Goal: Check status: Check status

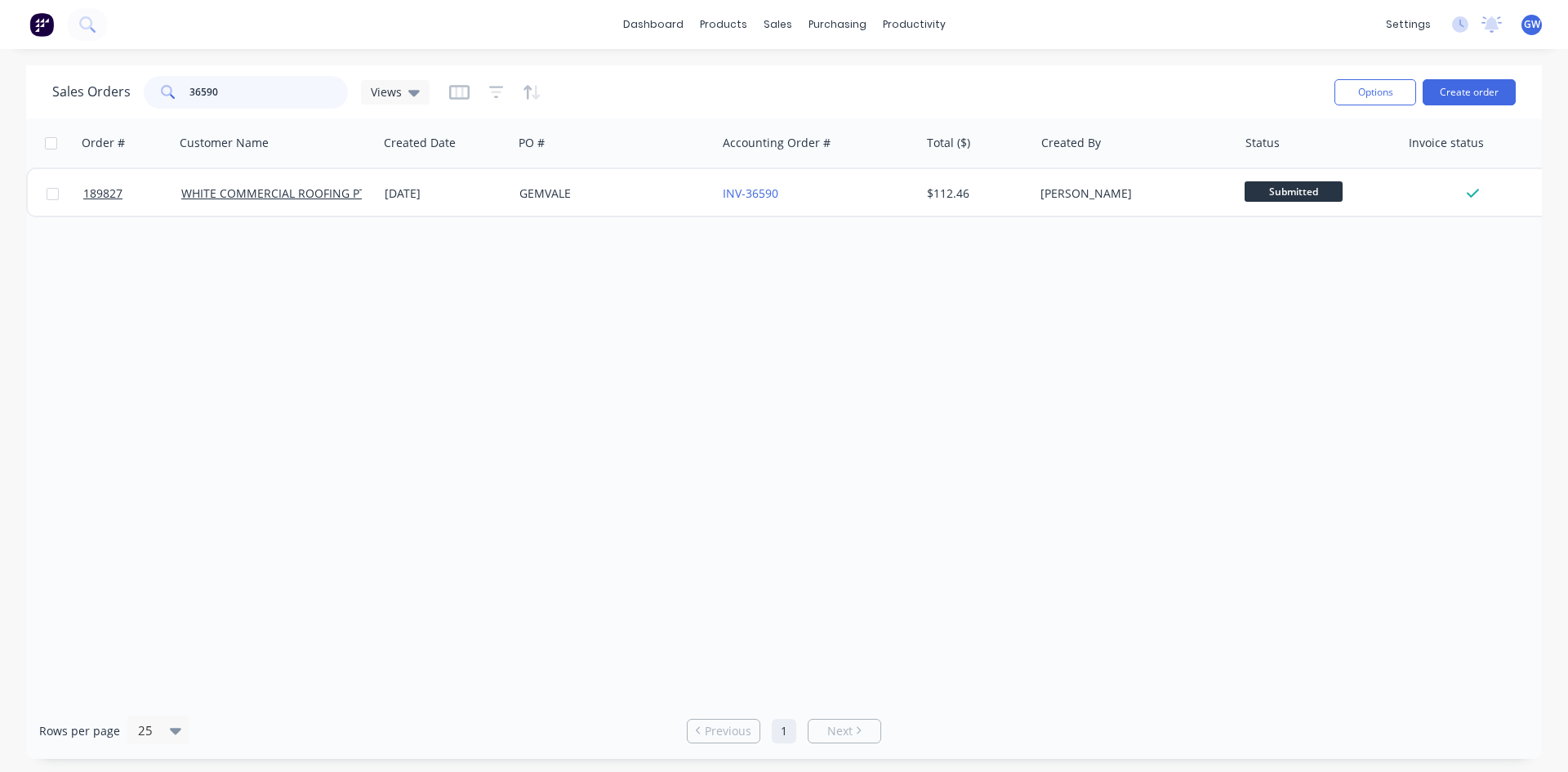
drag, startPoint x: 68, startPoint y: 96, endPoint x: 61, endPoint y: 92, distance: 8.1
click at [62, 94] on div "Sales Orders 36590 Views" at bounding box center [241, 92] width 378 height 32
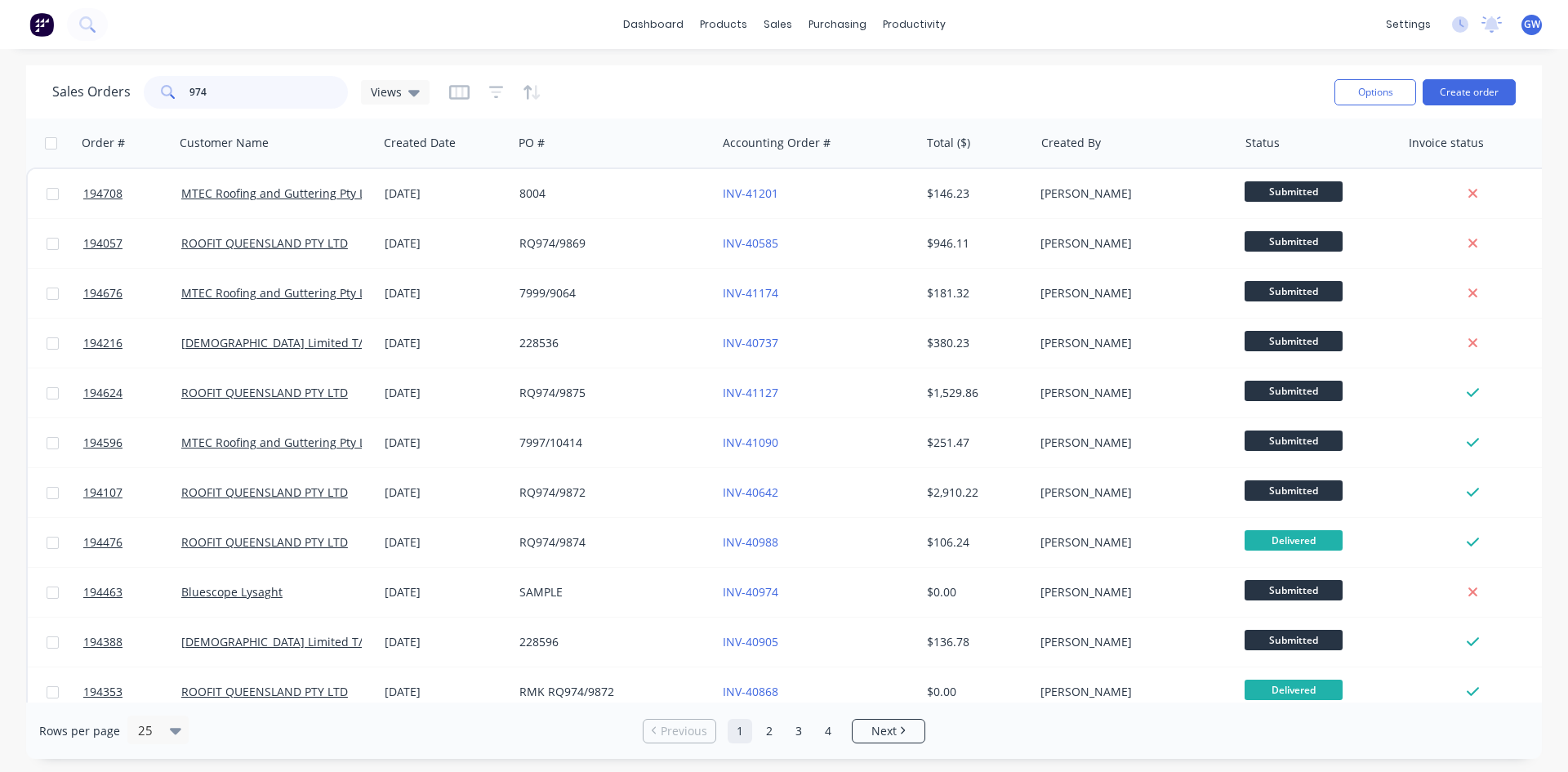
type input "974"
click at [880, 86] on link "Sales Orders" at bounding box center [864, 77] width 217 height 32
click at [810, 108] on div "Customers" at bounding box center [833, 111] width 59 height 15
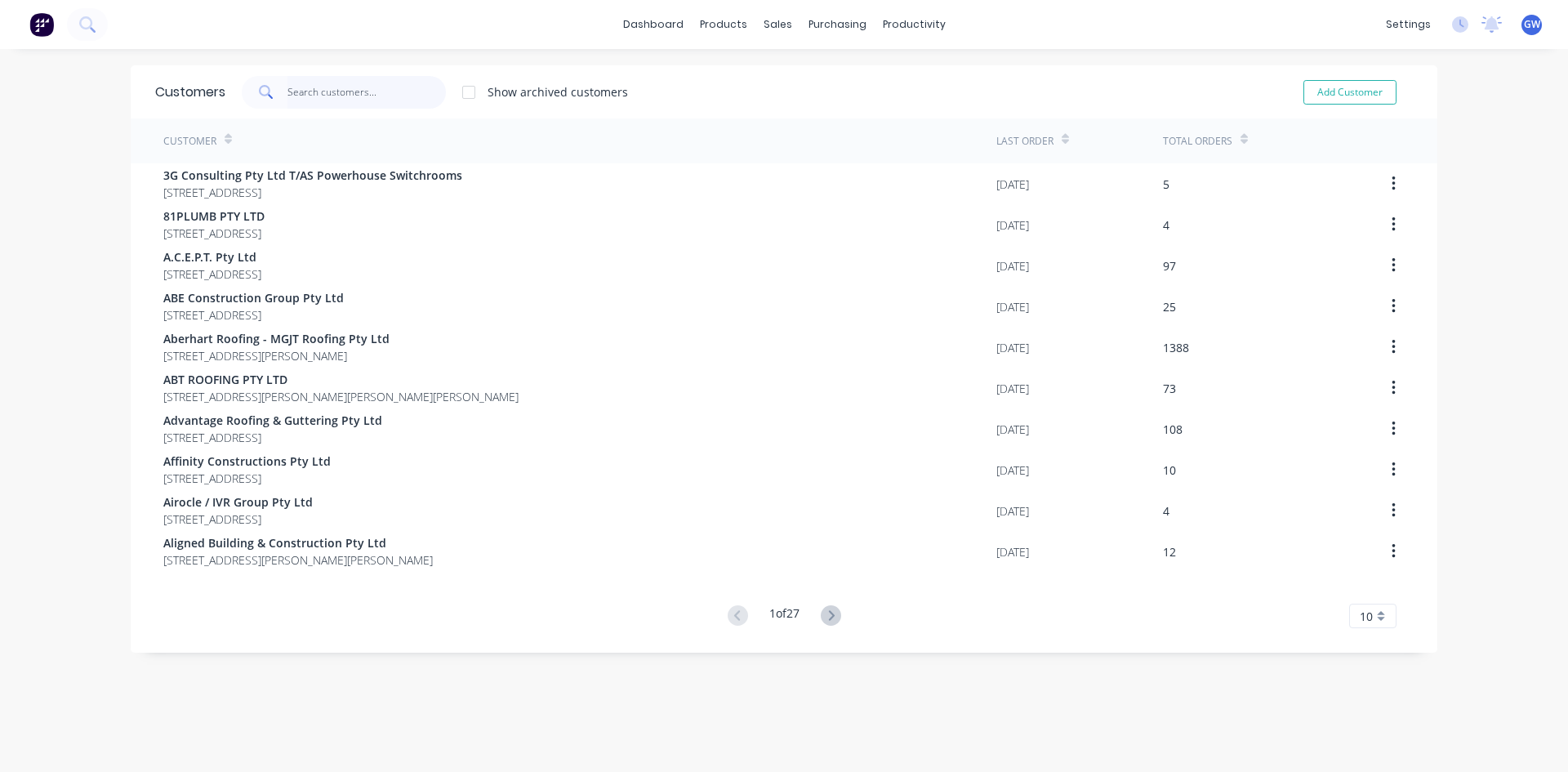
click at [425, 92] on input "text" at bounding box center [367, 92] width 159 height 32
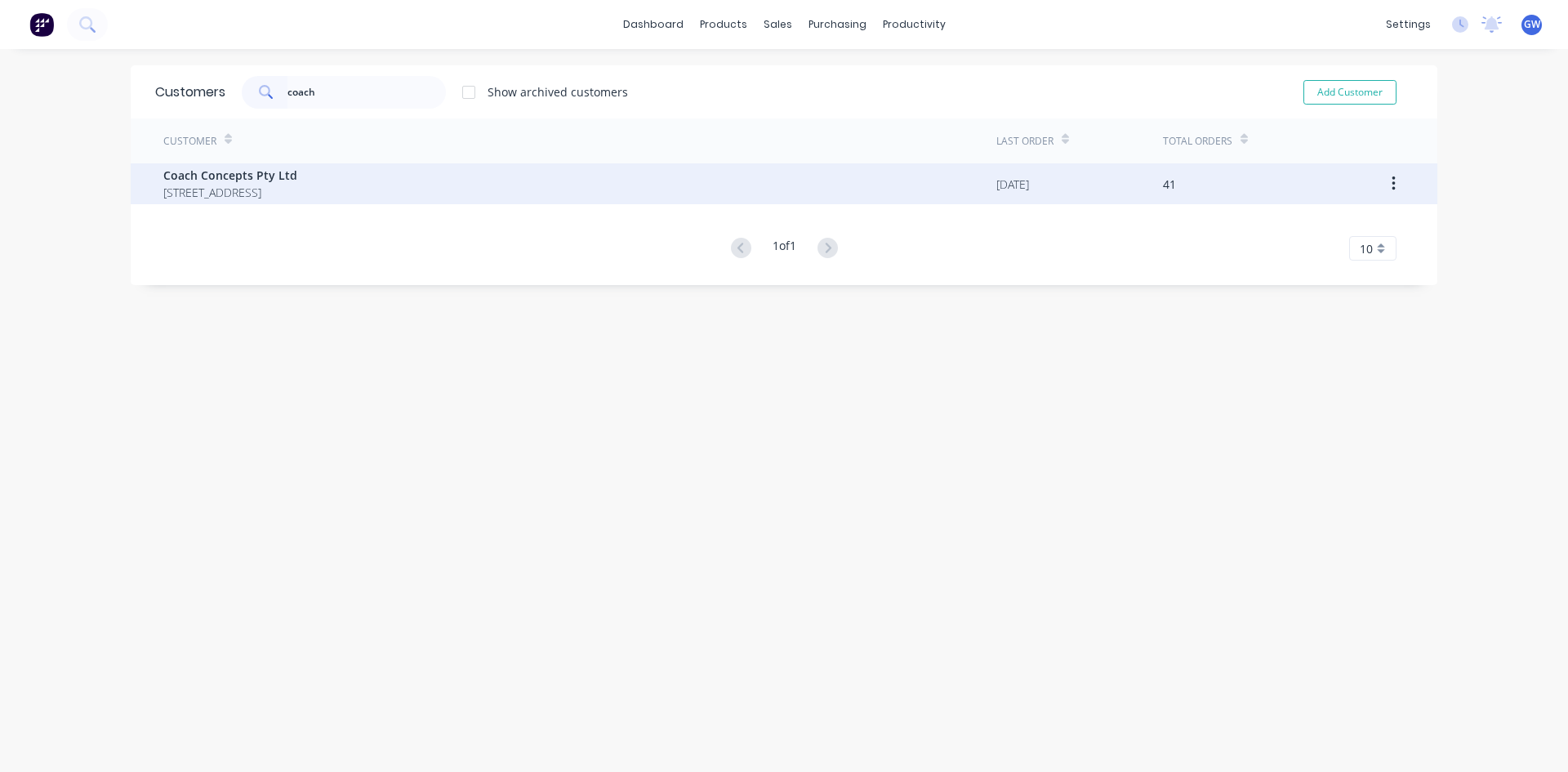
click at [1391, 183] on icon "button" at bounding box center [1393, 184] width 3 height 15
click at [1356, 226] on div "Archive" at bounding box center [1336, 226] width 126 height 24
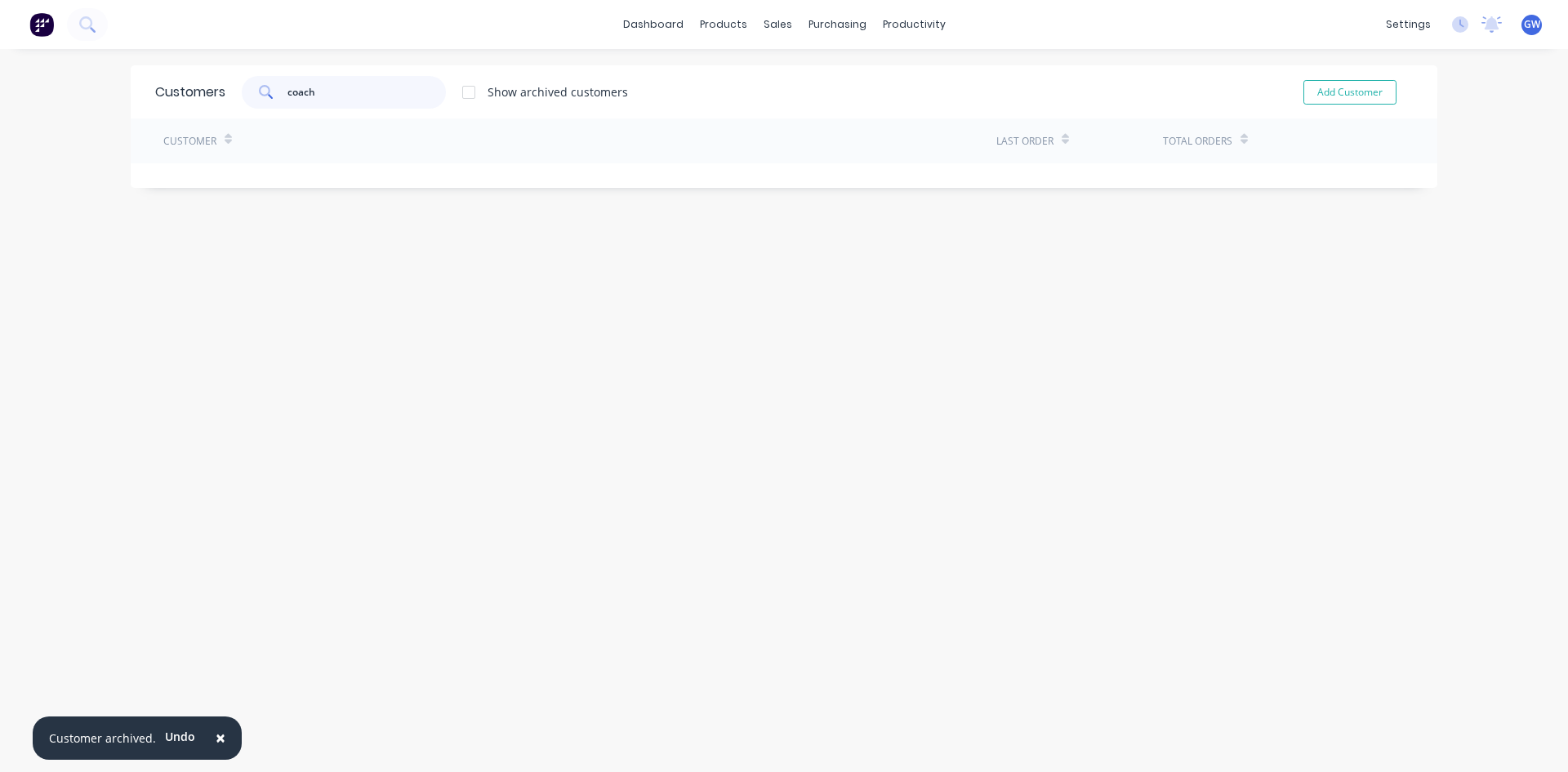
drag, startPoint x: 198, startPoint y: 85, endPoint x: 169, endPoint y: 85, distance: 29.0
click at [169, 85] on div "Customers coach Show archived customers Add Customer" at bounding box center [784, 92] width 1307 height 53
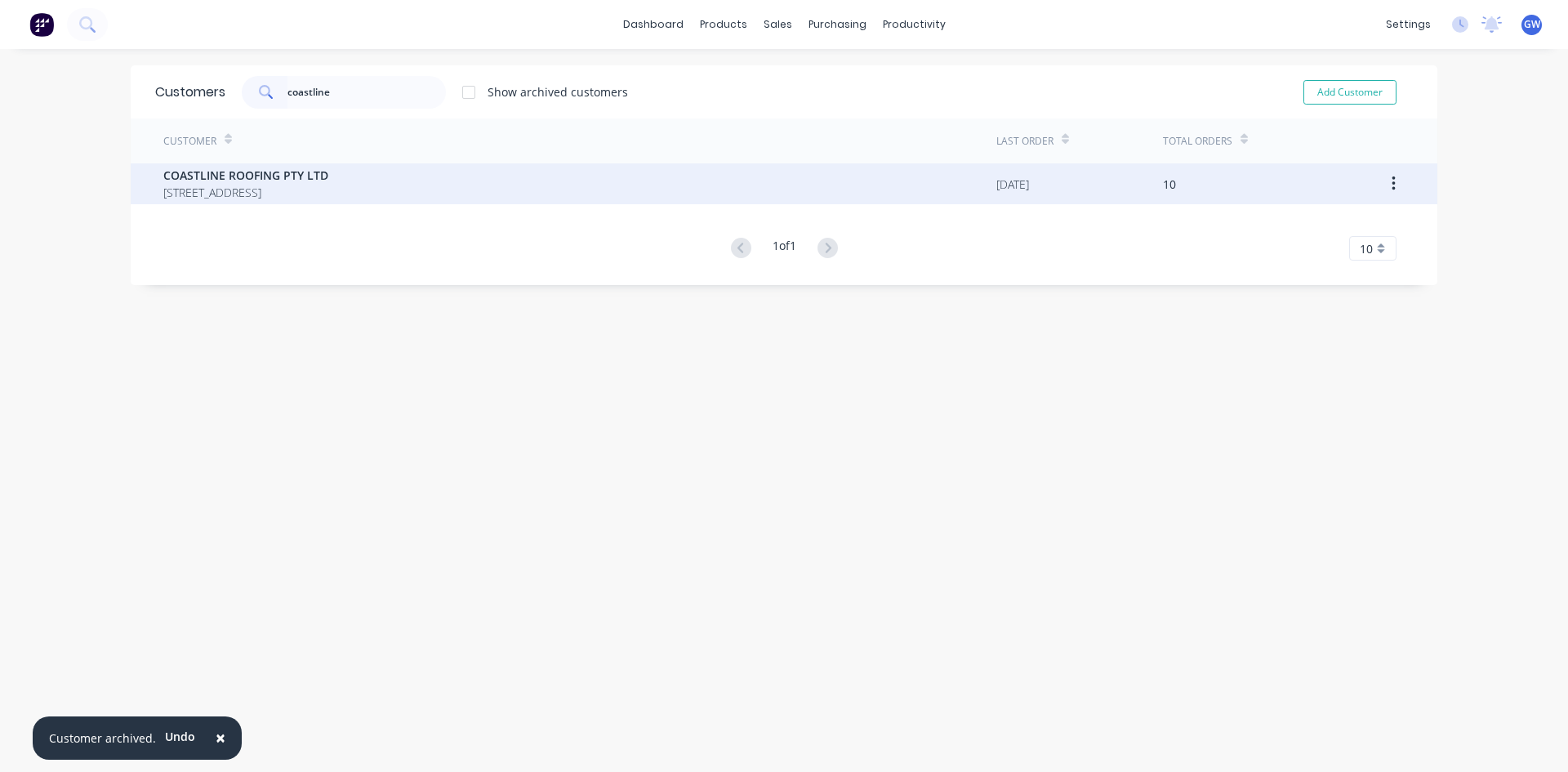
click at [1391, 186] on button "button" at bounding box center [1394, 184] width 38 height 30
click at [1371, 225] on div "Archive" at bounding box center [1336, 226] width 126 height 24
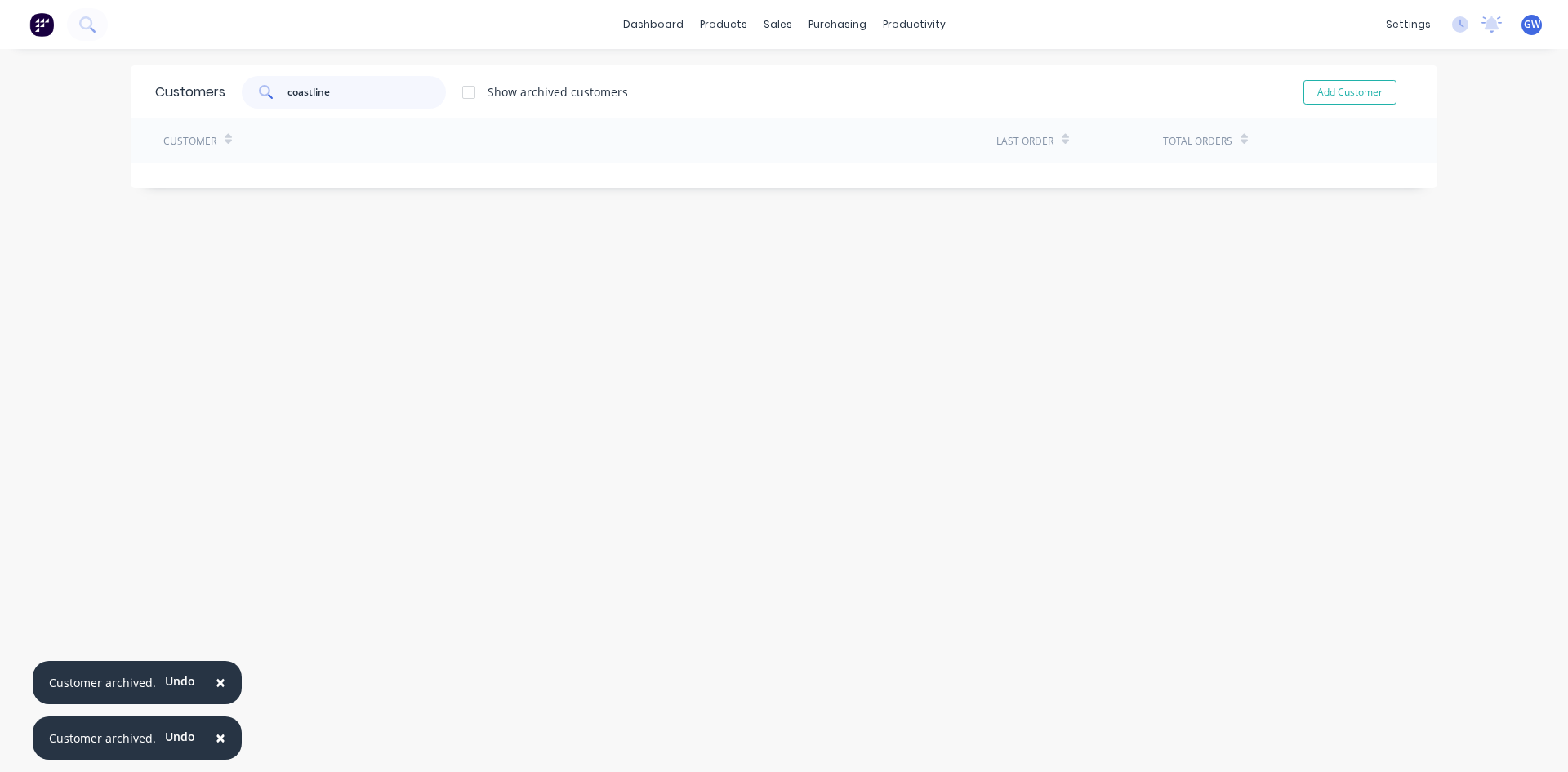
drag, startPoint x: 395, startPoint y: 87, endPoint x: 184, endPoint y: 85, distance: 211.0
click at [184, 85] on div "Customers coastline Show archived customers Add Customer" at bounding box center [784, 92] width 1307 height 53
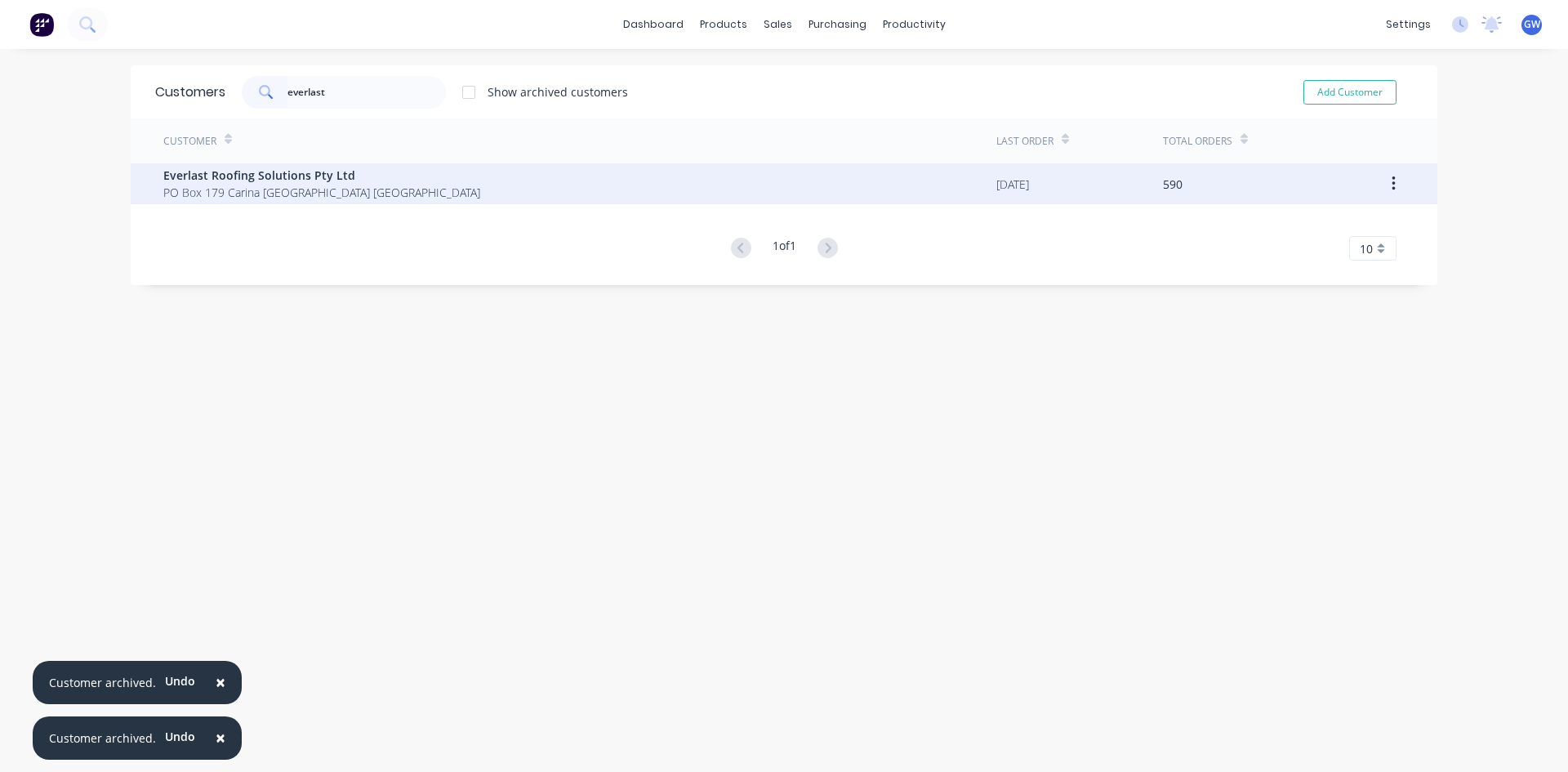
click at [1383, 182] on button "button" at bounding box center [1394, 184] width 38 height 30
click at [1372, 223] on div "Archive" at bounding box center [1336, 226] width 126 height 24
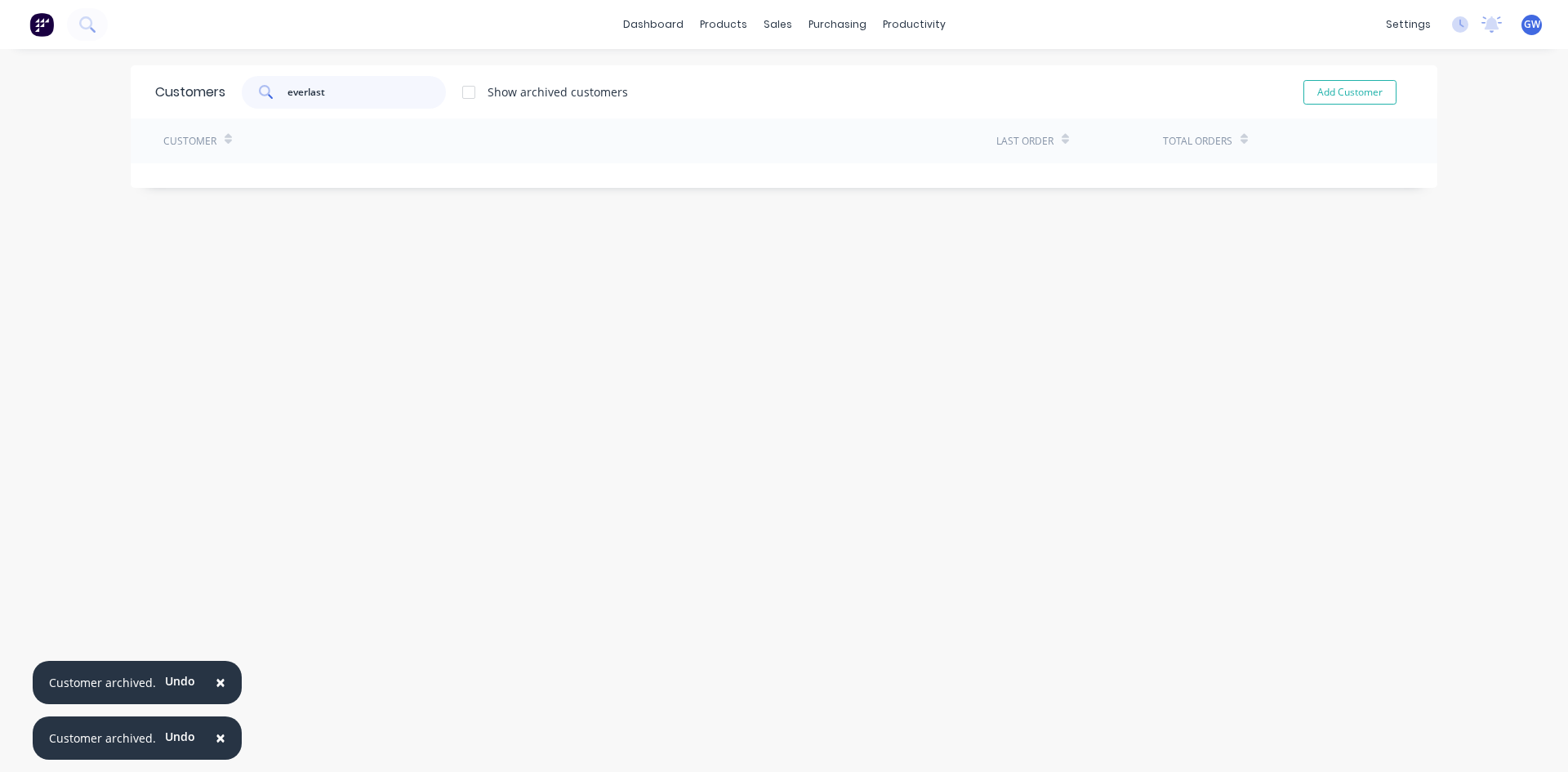
drag, startPoint x: 340, startPoint y: 94, endPoint x: 94, endPoint y: 102, distance: 246.1
click at [94, 102] on div "× Customer archived. Undo × Customer archived. Undo dashboard products sales pu…" at bounding box center [784, 386] width 1568 height 772
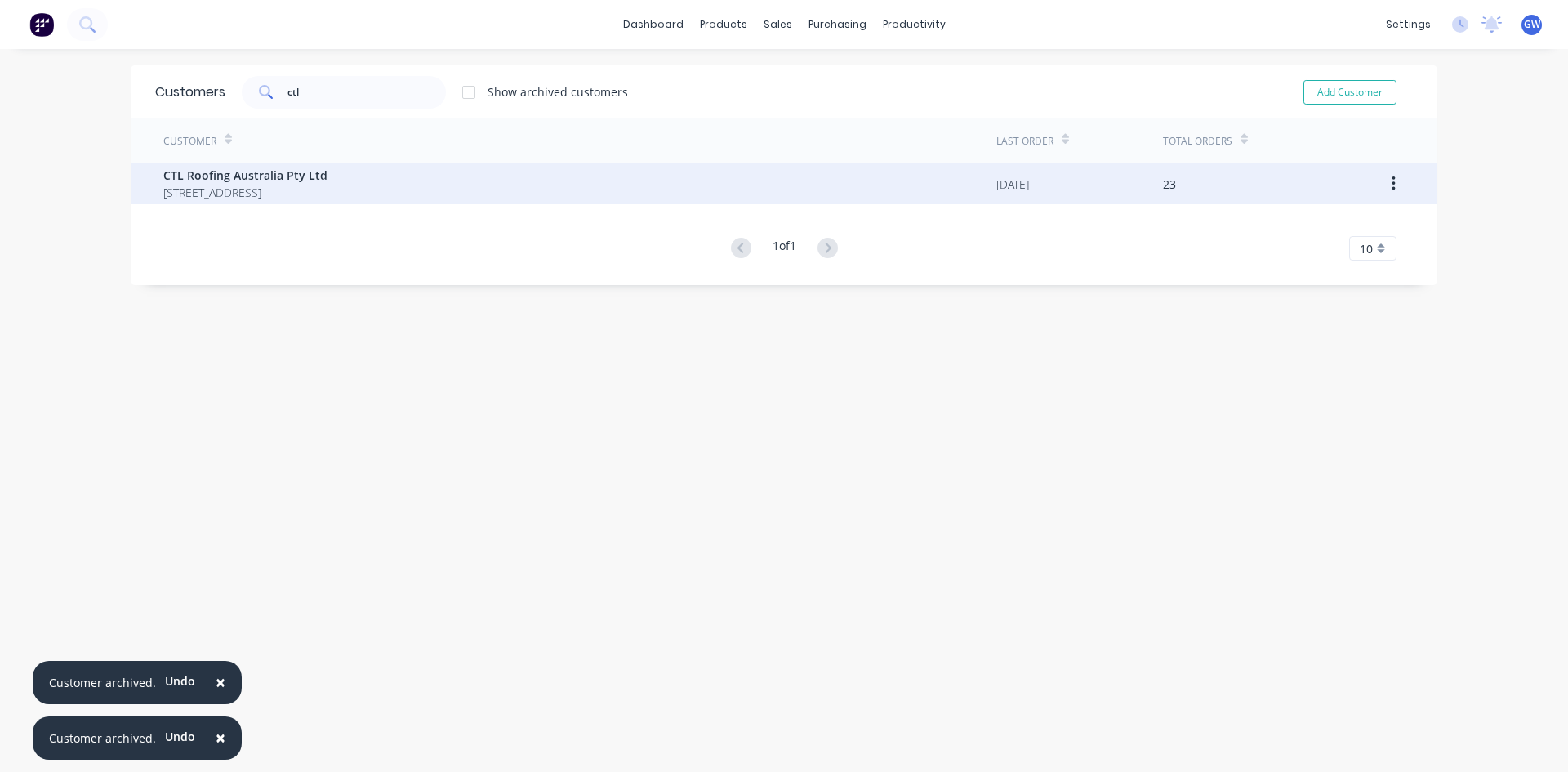
drag, startPoint x: 94, startPoint y: 102, endPoint x: 1398, endPoint y: 185, distance: 1306.6
click at [1400, 184] on button "button" at bounding box center [1394, 184] width 38 height 30
click at [1390, 181] on button "button" at bounding box center [1394, 184] width 38 height 30
click at [1391, 181] on icon "button" at bounding box center [1393, 184] width 4 height 18
click at [1353, 227] on div "Archive" at bounding box center [1336, 226] width 126 height 24
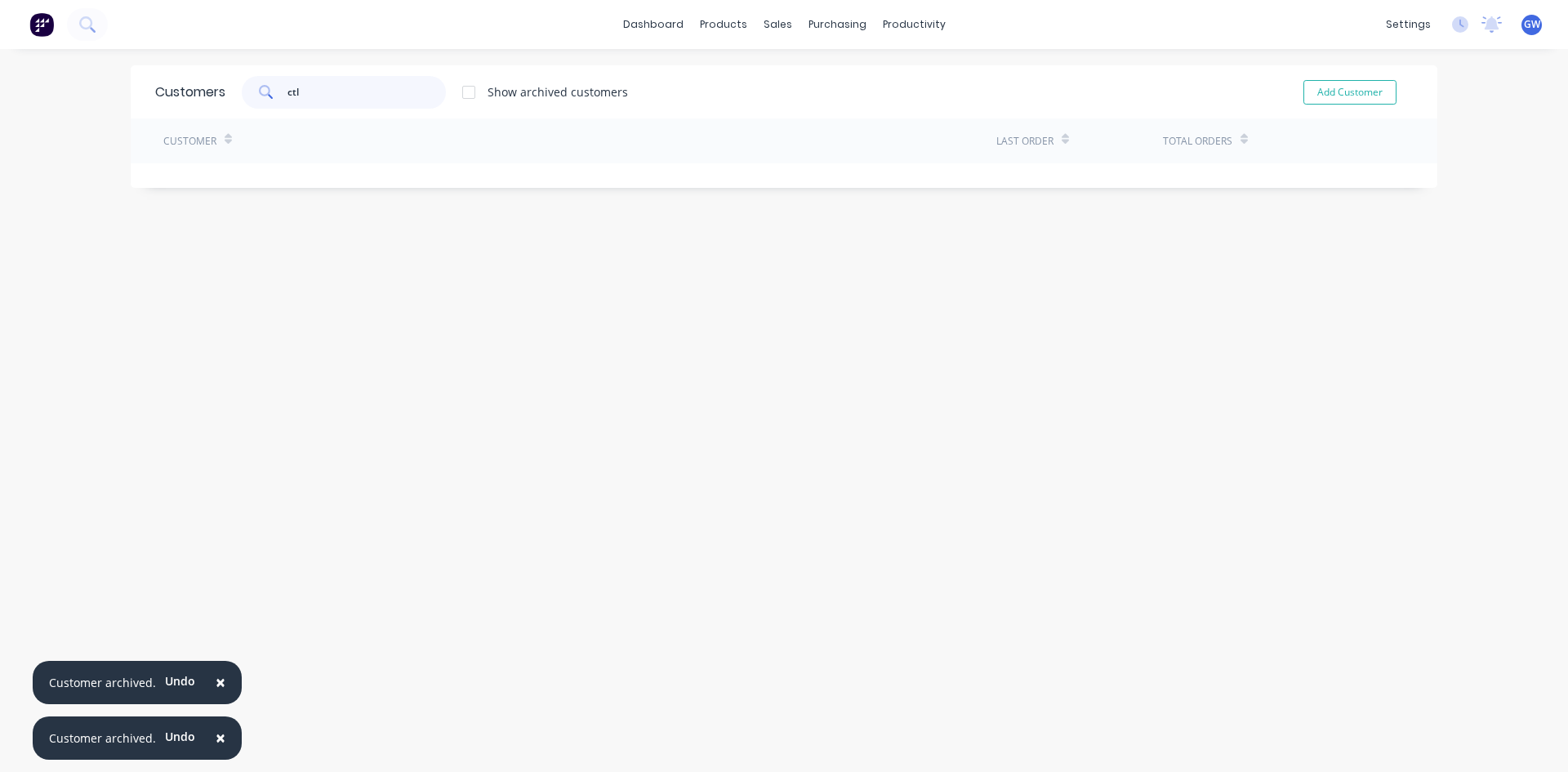
drag, startPoint x: 94, startPoint y: 81, endPoint x: 26, endPoint y: 87, distance: 68.3
click at [26, 87] on div "× Customer archived. Undo × Customer archived. Undo dashboard products sales pu…" at bounding box center [784, 386] width 1568 height 772
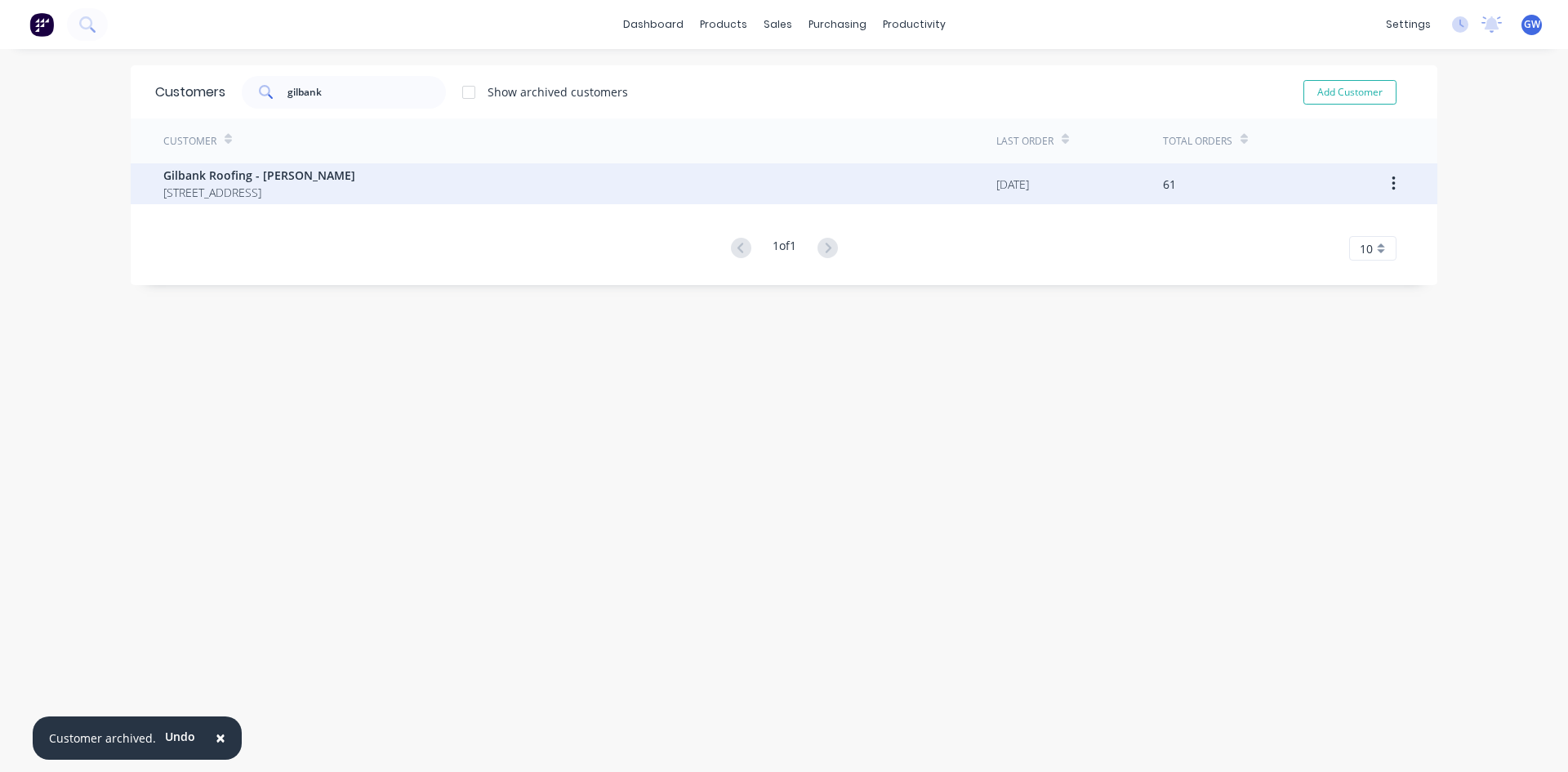
click at [1384, 186] on button "button" at bounding box center [1394, 184] width 38 height 30
click at [1363, 221] on div "Archive" at bounding box center [1336, 226] width 126 height 24
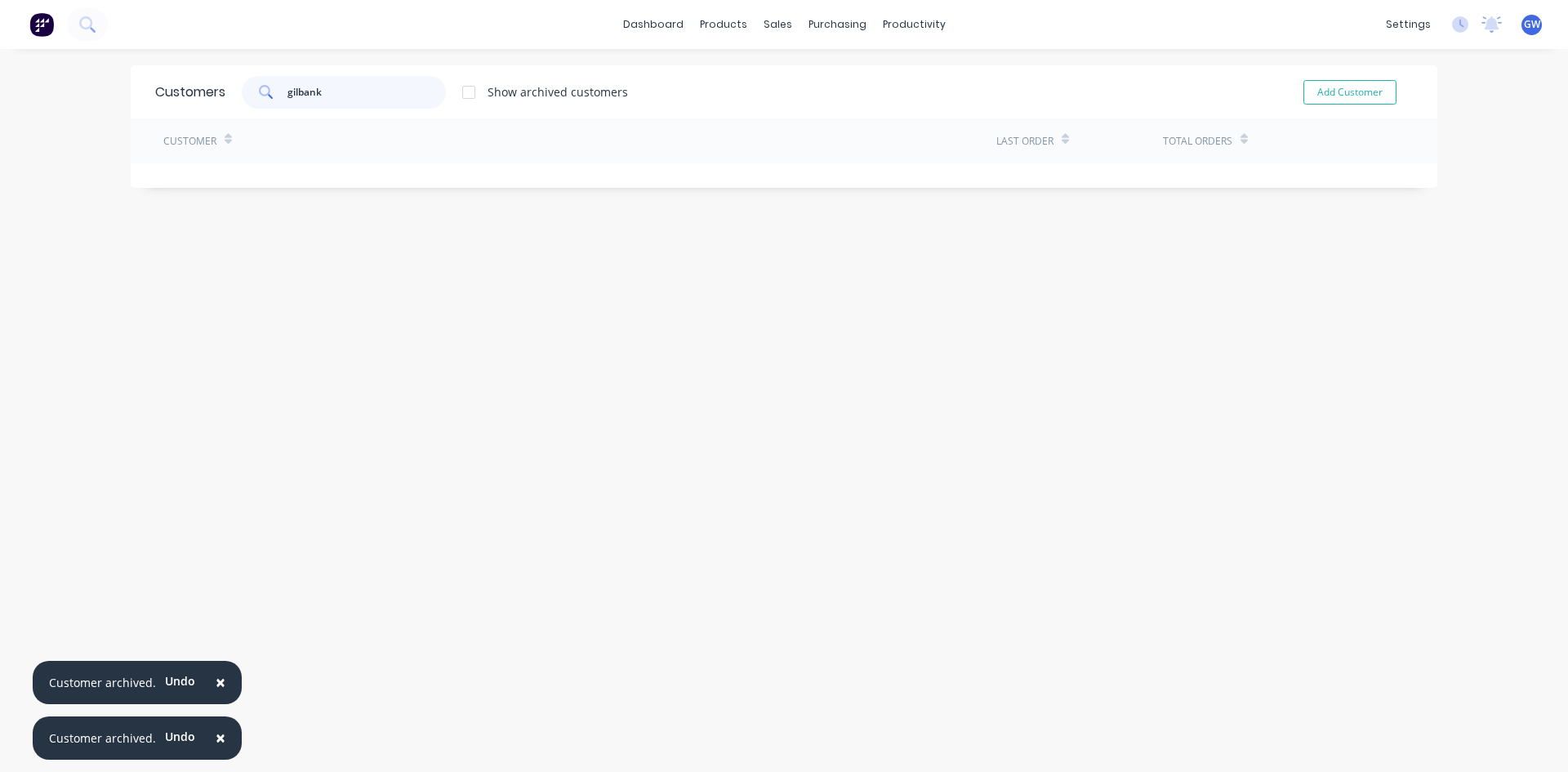
drag, startPoint x: 316, startPoint y: 89, endPoint x: 30, endPoint y: 85, distance: 286.0
click at [30, 85] on div "× Customer archived. Undo × Customer archived. Undo dashboard products sales pu…" at bounding box center [784, 386] width 1568 height 772
type input "m"
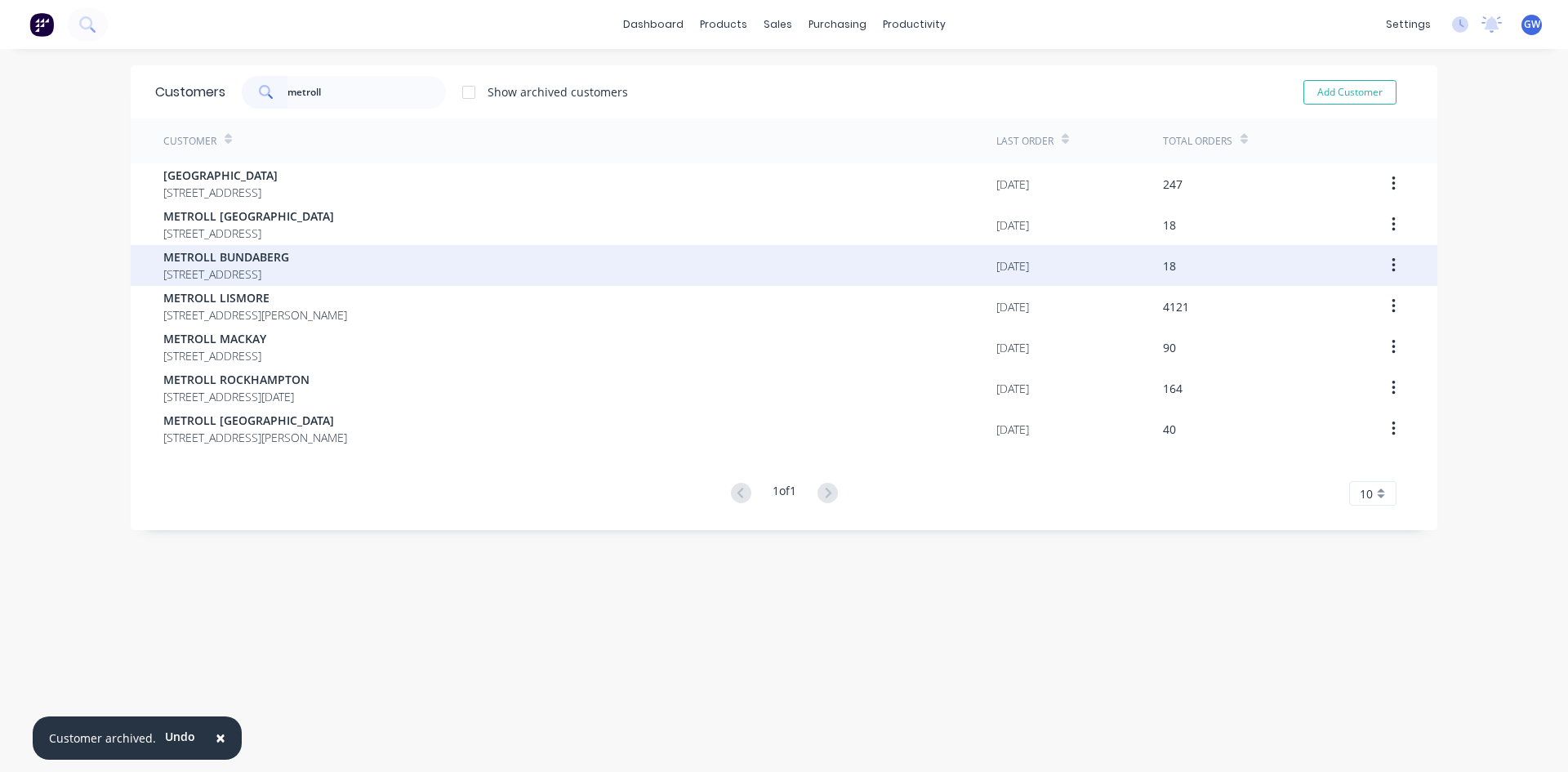
click at [1391, 260] on icon "button" at bounding box center [1393, 265] width 3 height 15
click at [1391, 269] on icon "button" at bounding box center [1393, 265] width 4 height 18
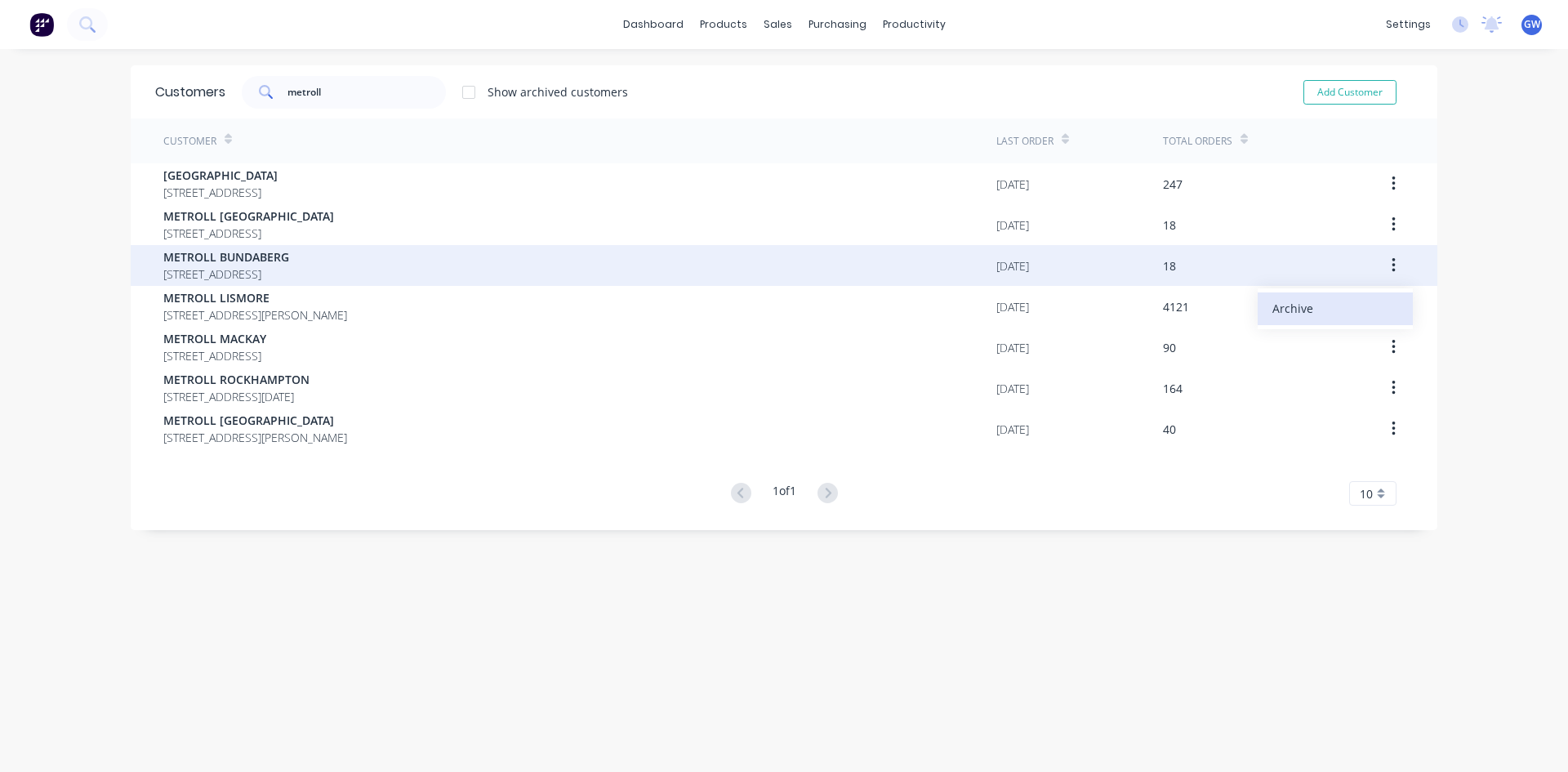
click at [1349, 315] on div "Archive" at bounding box center [1336, 308] width 126 height 24
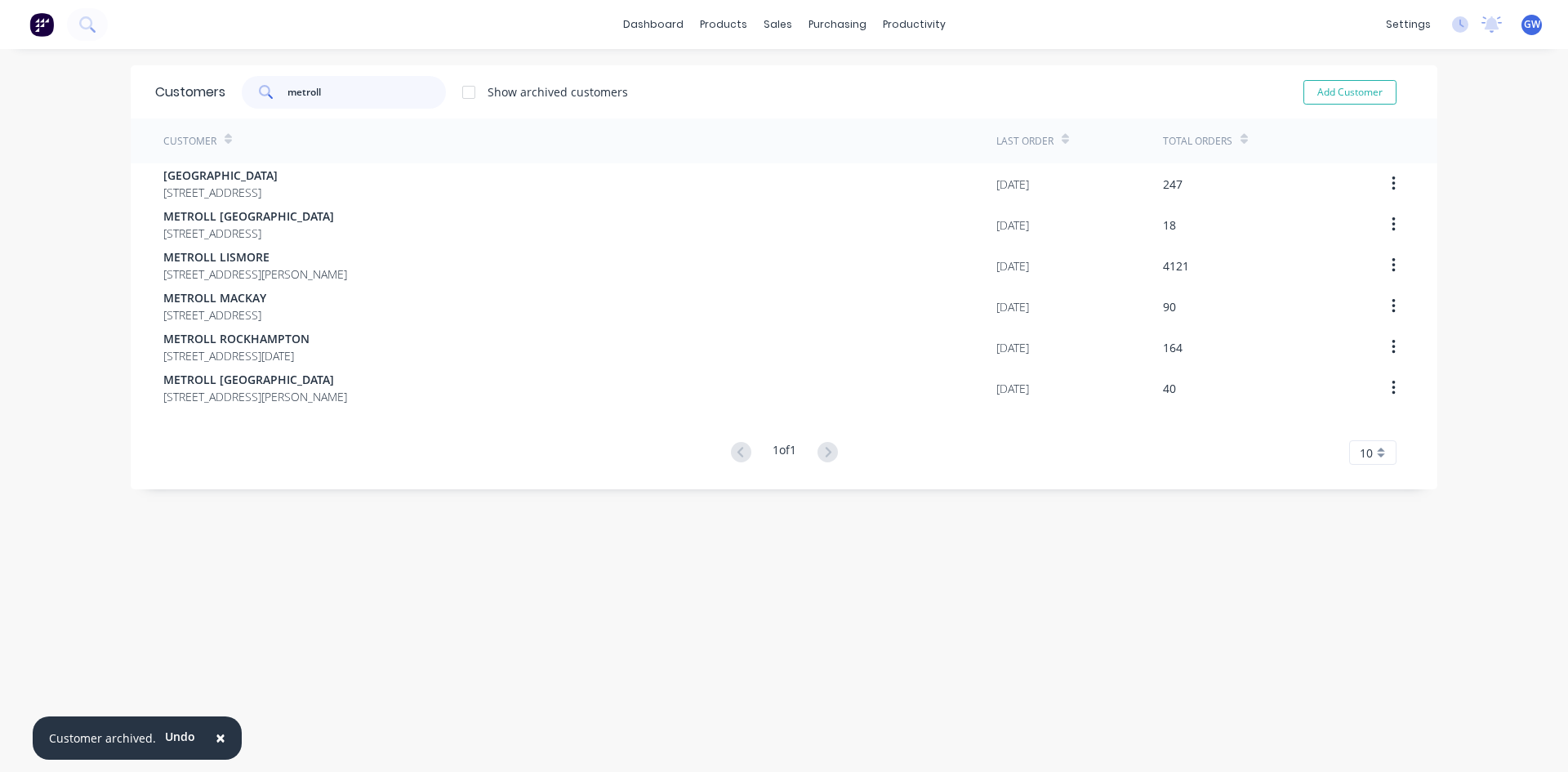
drag, startPoint x: 357, startPoint y: 92, endPoint x: 51, endPoint y: 78, distance: 306.3
click at [51, 78] on div "× Customer archived. Undo dashboard products sales purchasing productivity dash…" at bounding box center [784, 386] width 1568 height 772
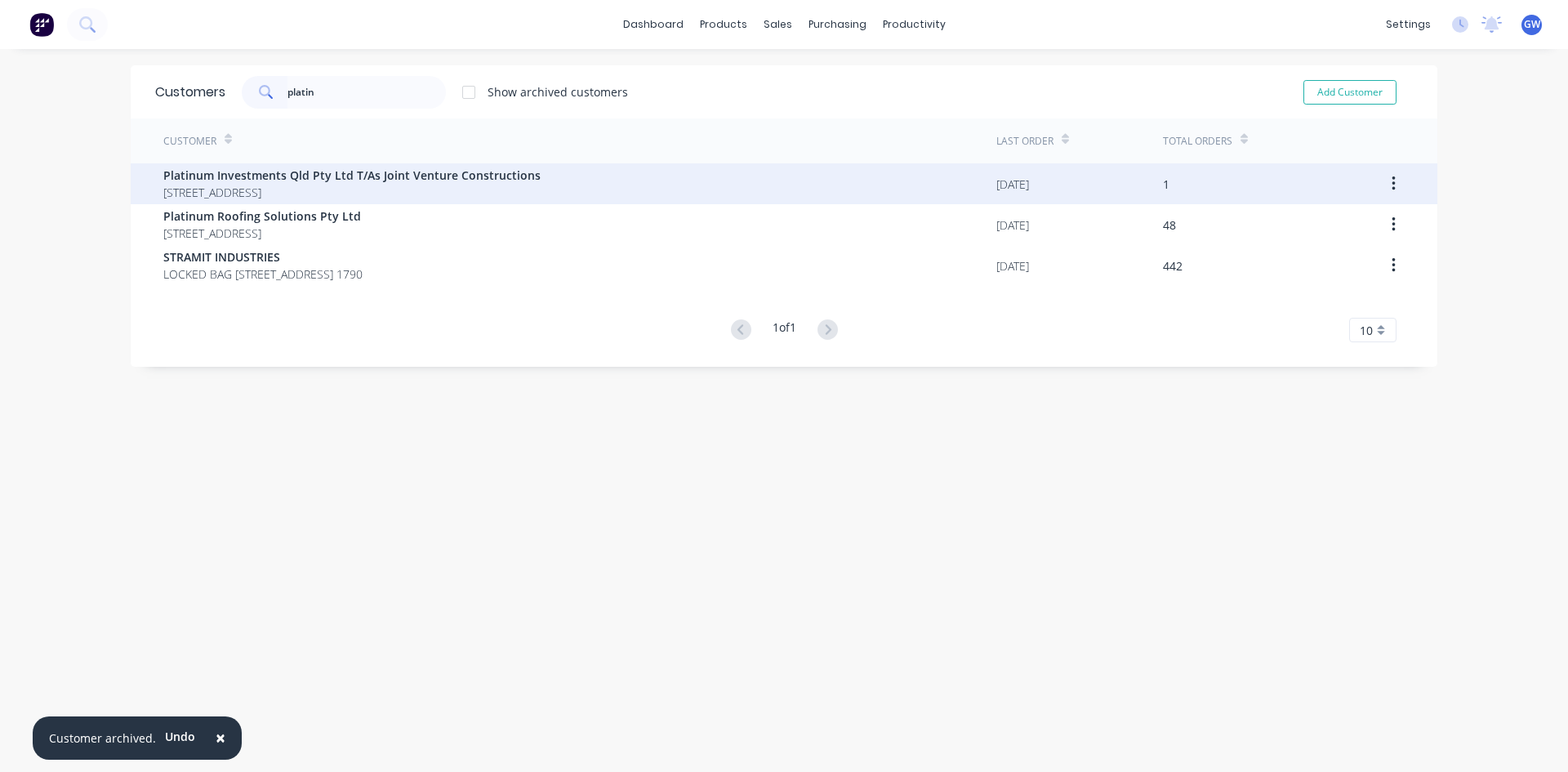
click at [1391, 184] on icon "button" at bounding box center [1393, 184] width 3 height 15
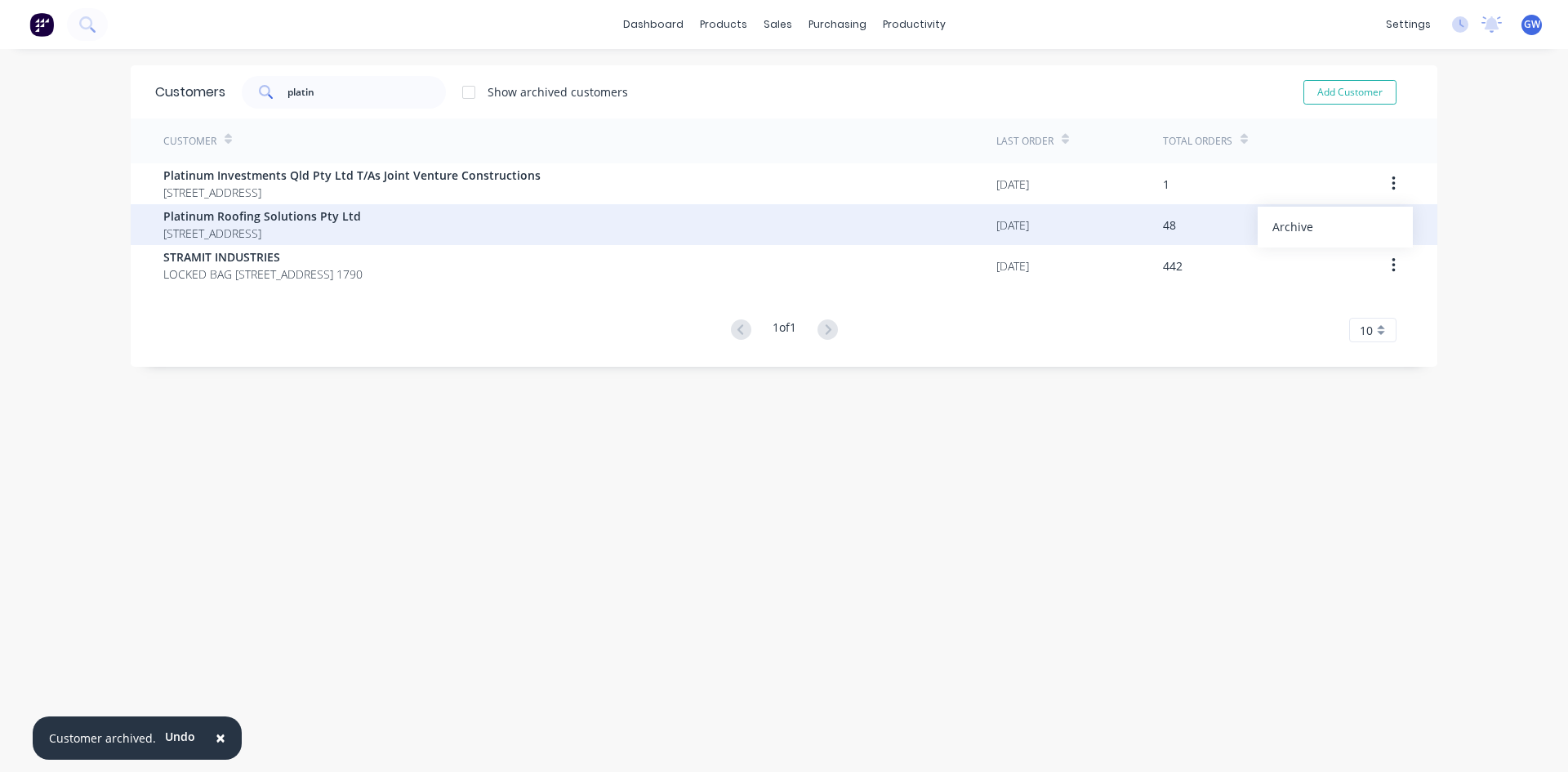
drag, startPoint x: 1347, startPoint y: 226, endPoint x: 1218, endPoint y: 228, distance: 129.0
click at [1346, 226] on div "Archive" at bounding box center [1336, 226] width 126 height 24
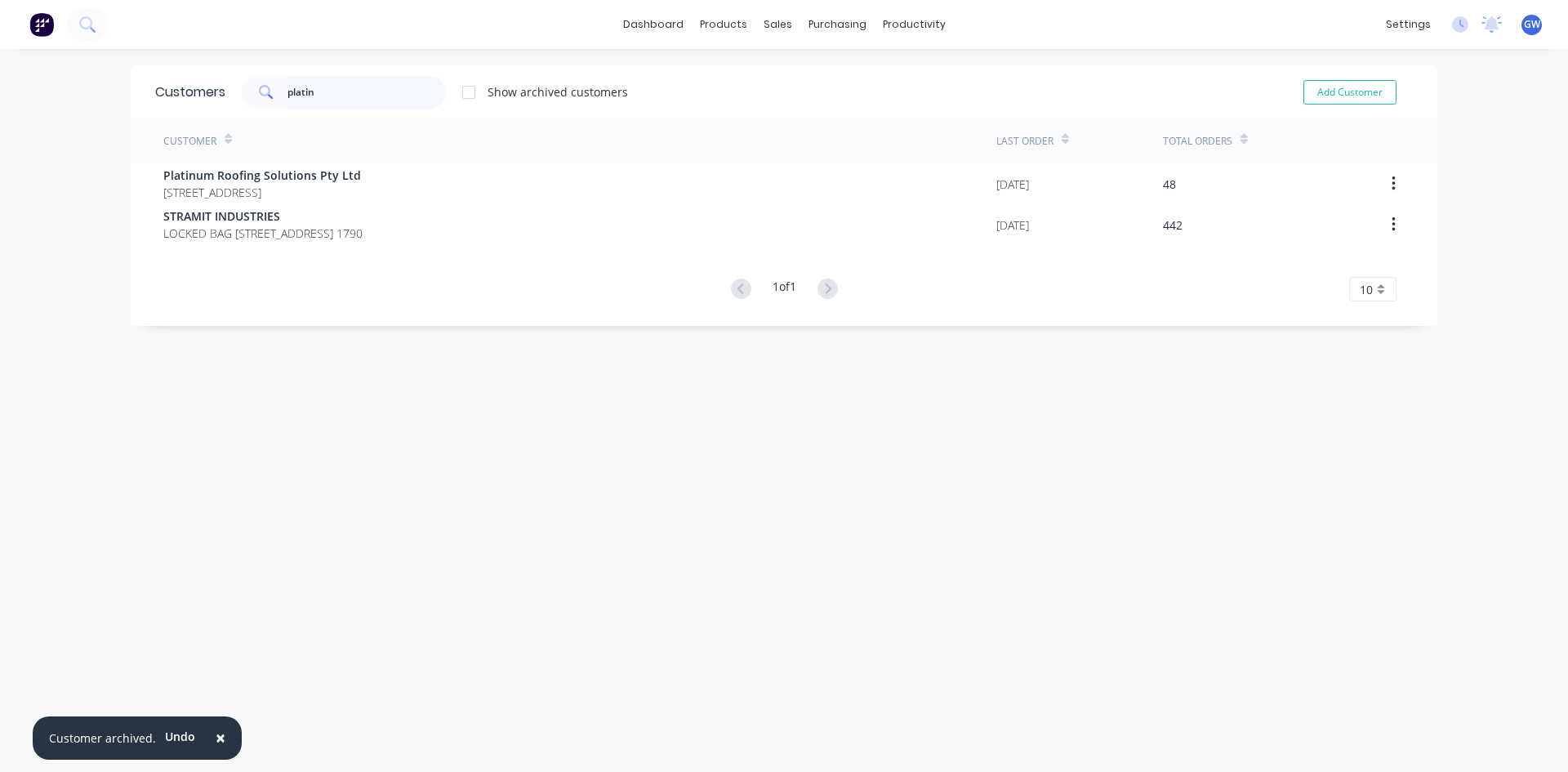
drag, startPoint x: 190, startPoint y: 99, endPoint x: 126, endPoint y: 100, distance: 64.0
click at [131, 100] on div "Customers platin Show archived customers Add Customer" at bounding box center [784, 92] width 1307 height 53
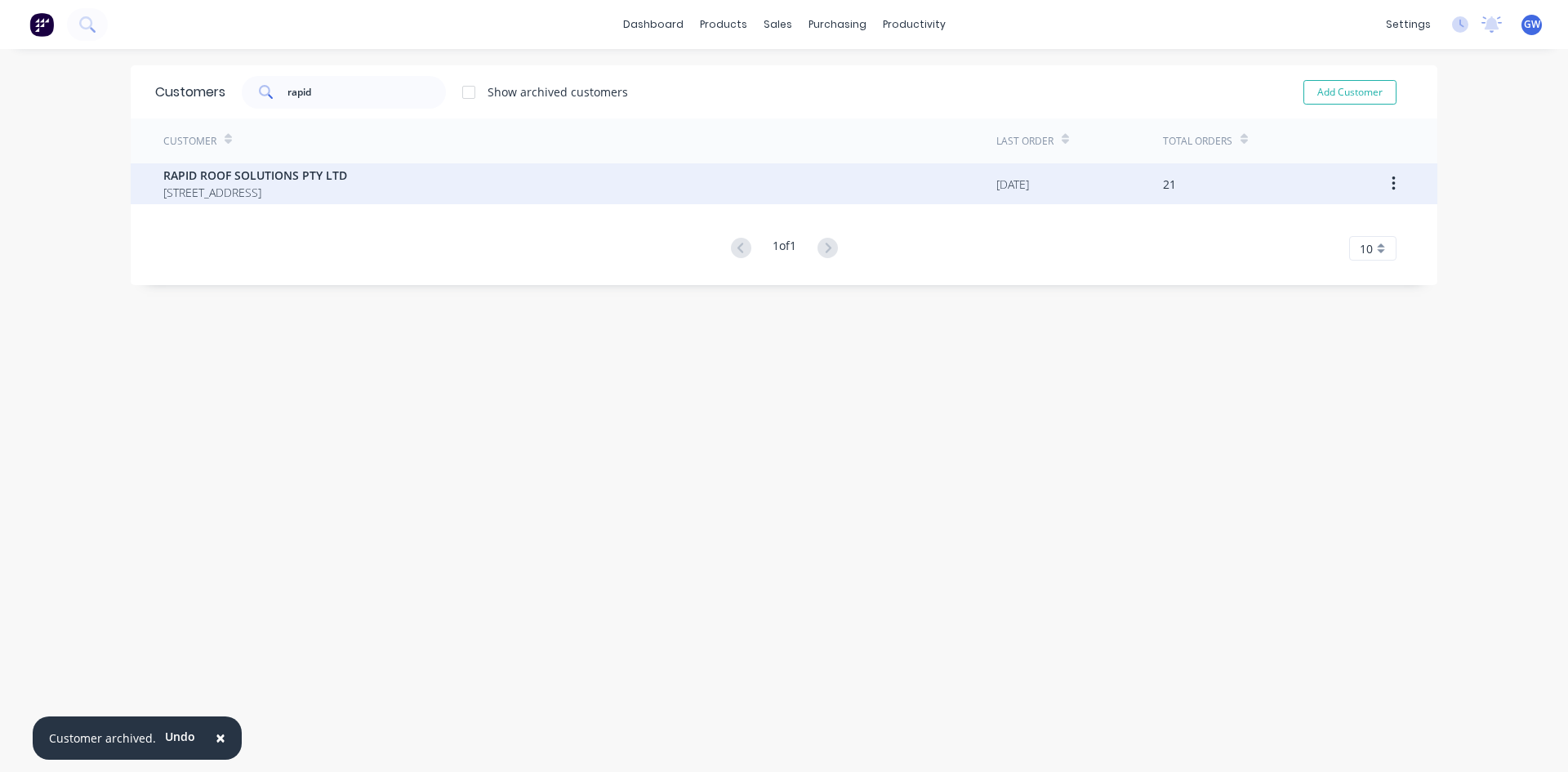
click at [1392, 185] on button "button" at bounding box center [1394, 184] width 38 height 30
click at [1363, 218] on div "Archive" at bounding box center [1336, 226] width 126 height 24
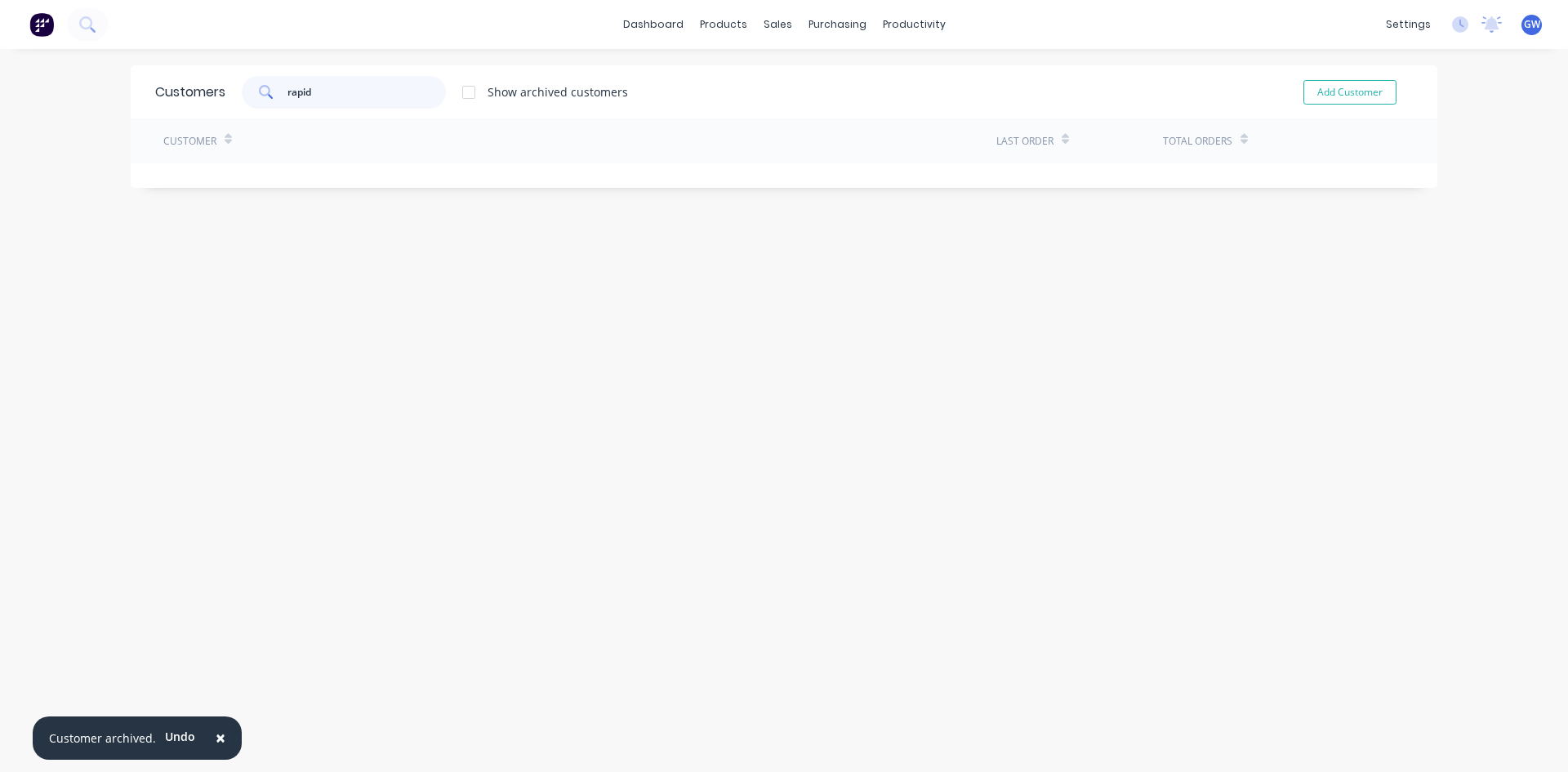
drag, startPoint x: 368, startPoint y: 95, endPoint x: 37, endPoint y: 104, distance: 331.1
click at [37, 104] on div "× Customer archived. Undo dashboard products sales purchasing productivity dash…" at bounding box center [784, 386] width 1568 height 772
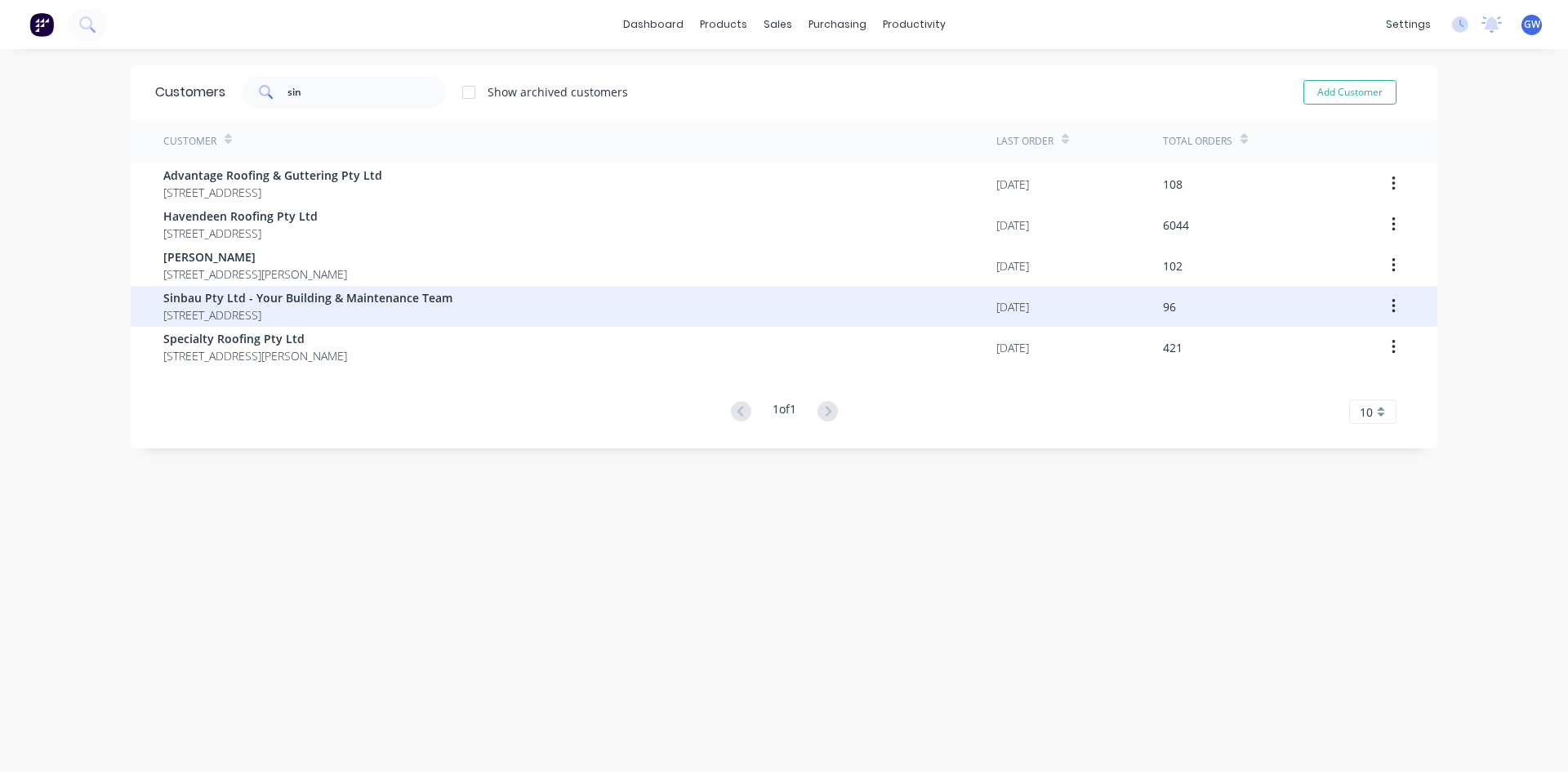
click at [1395, 305] on button "button" at bounding box center [1394, 307] width 38 height 30
click at [1365, 344] on div "Archive" at bounding box center [1336, 349] width 126 height 24
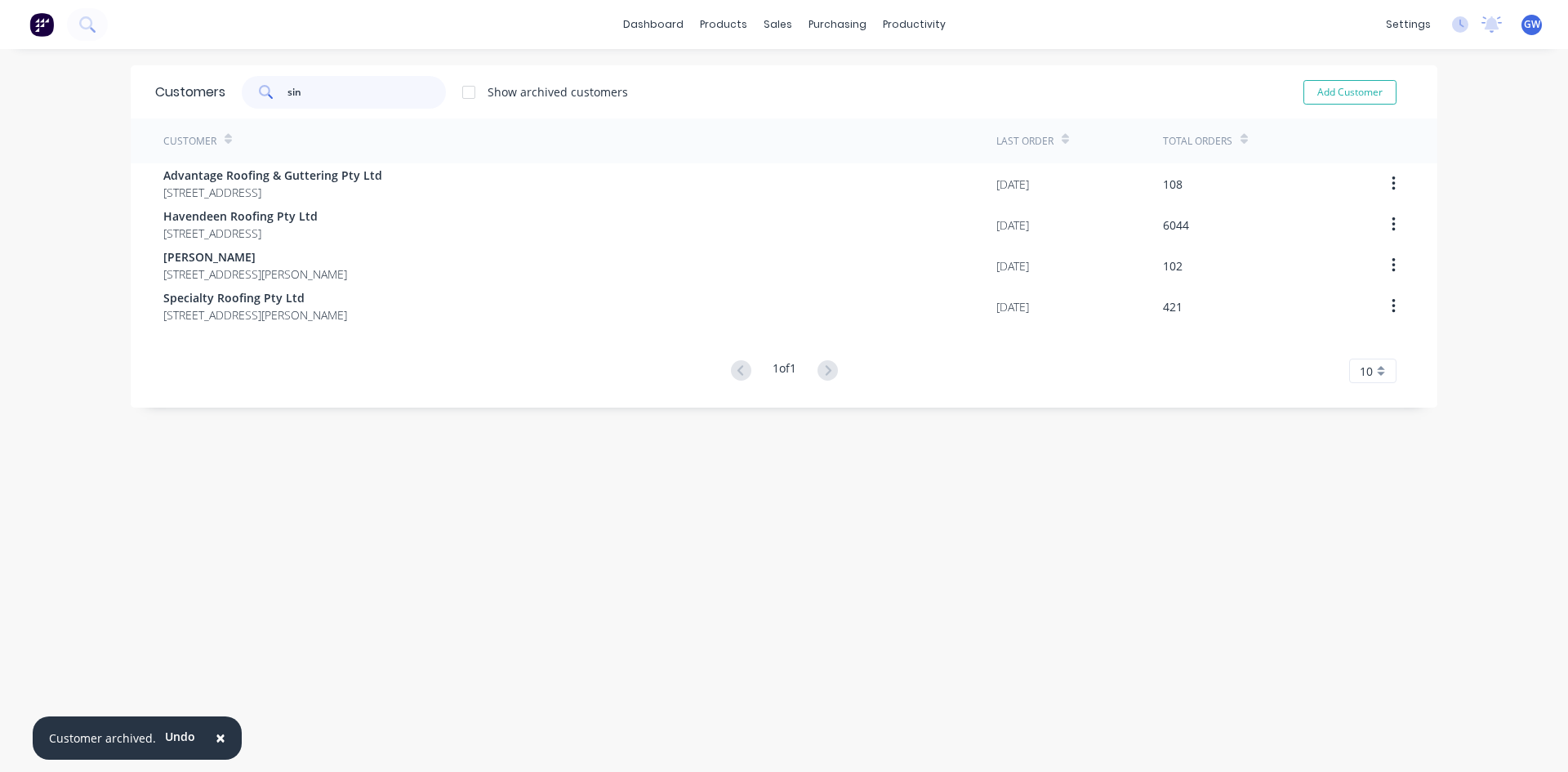
drag, startPoint x: 354, startPoint y: 87, endPoint x: 95, endPoint y: 85, distance: 259.0
click at [107, 88] on div "× Customer archived. Undo dashboard products sales purchasing productivity dash…" at bounding box center [784, 386] width 1568 height 772
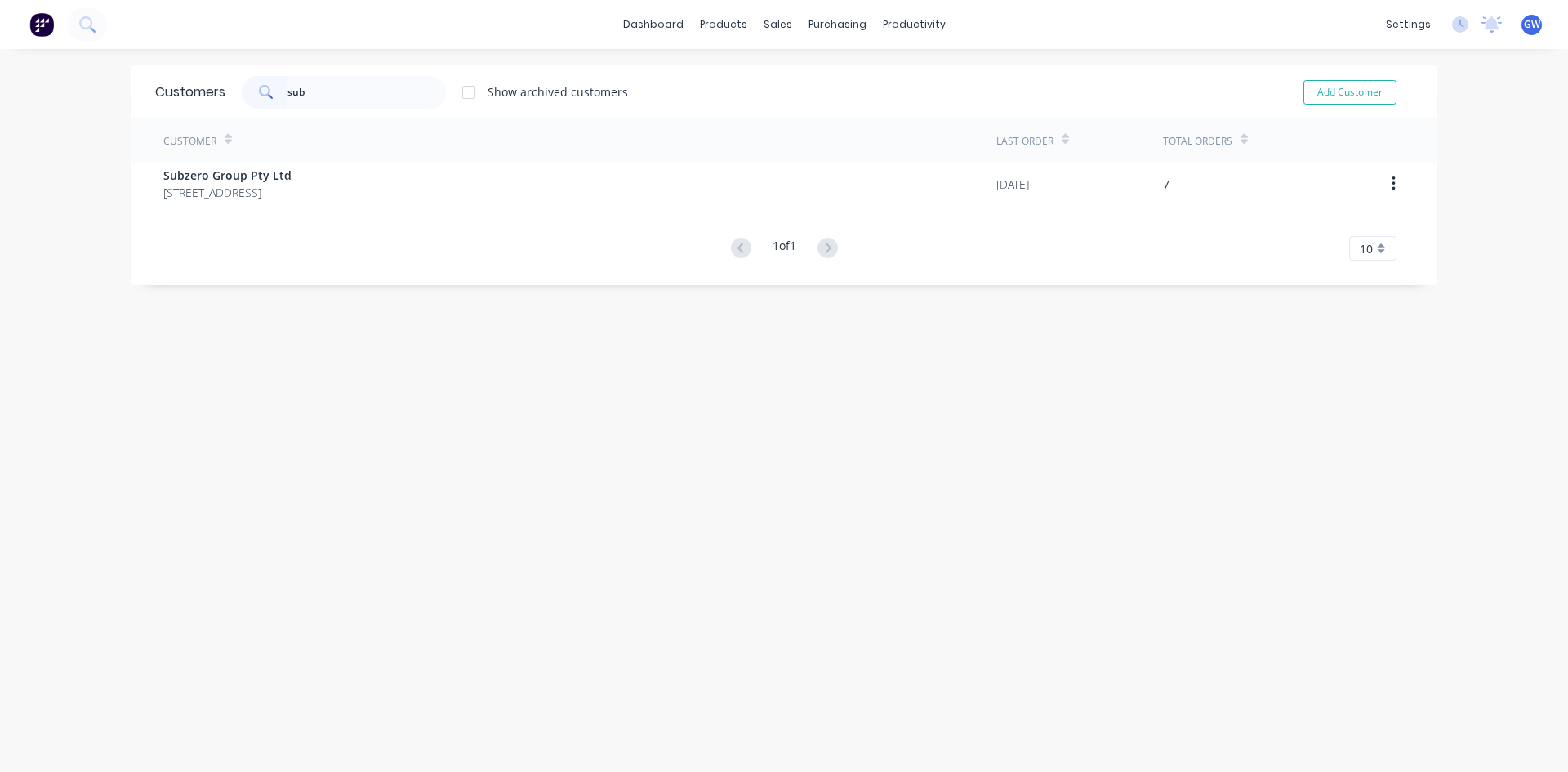
click at [1395, 182] on button "button" at bounding box center [1394, 184] width 38 height 30
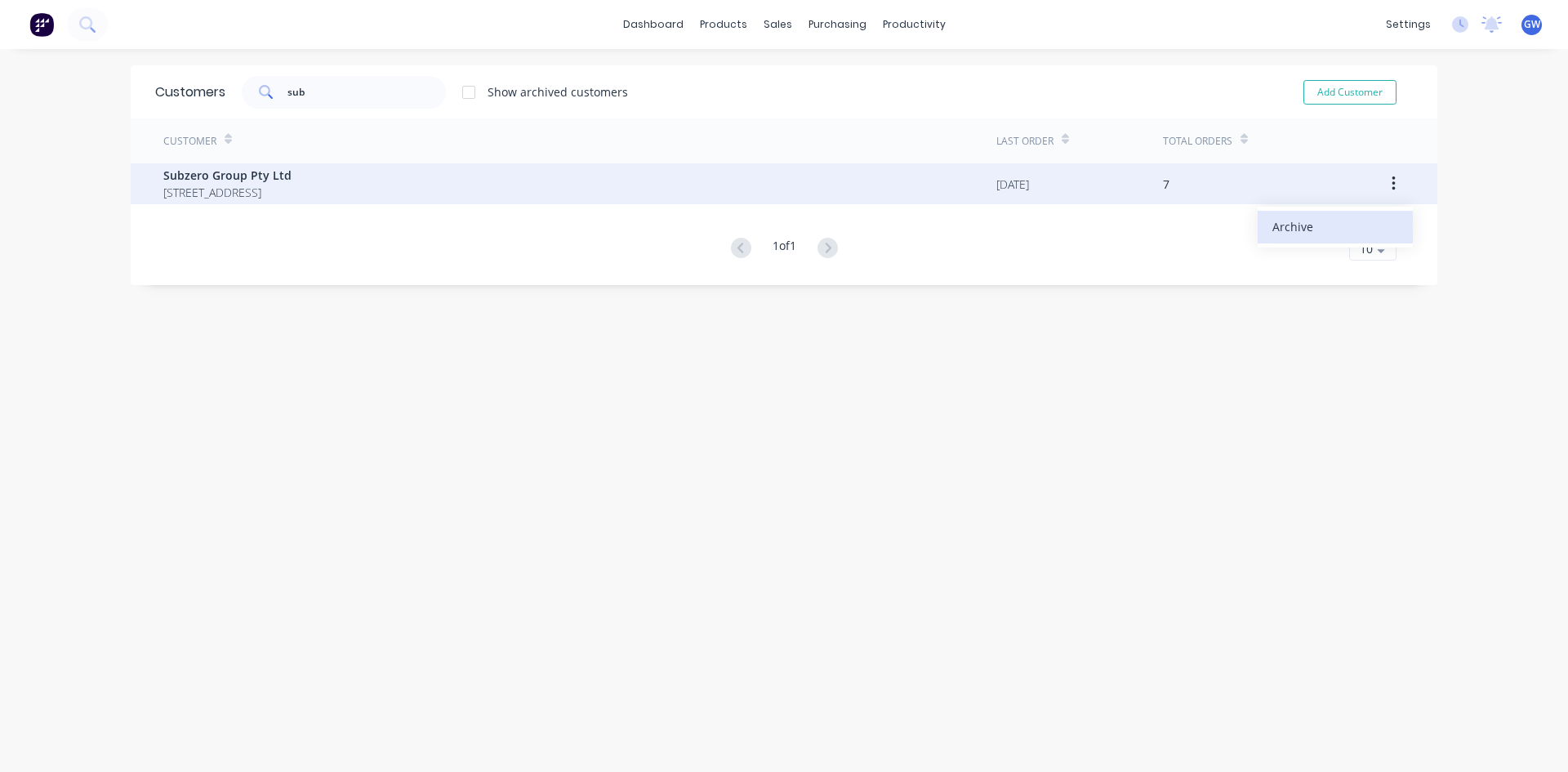
click at [1349, 226] on div "Archive" at bounding box center [1336, 226] width 126 height 24
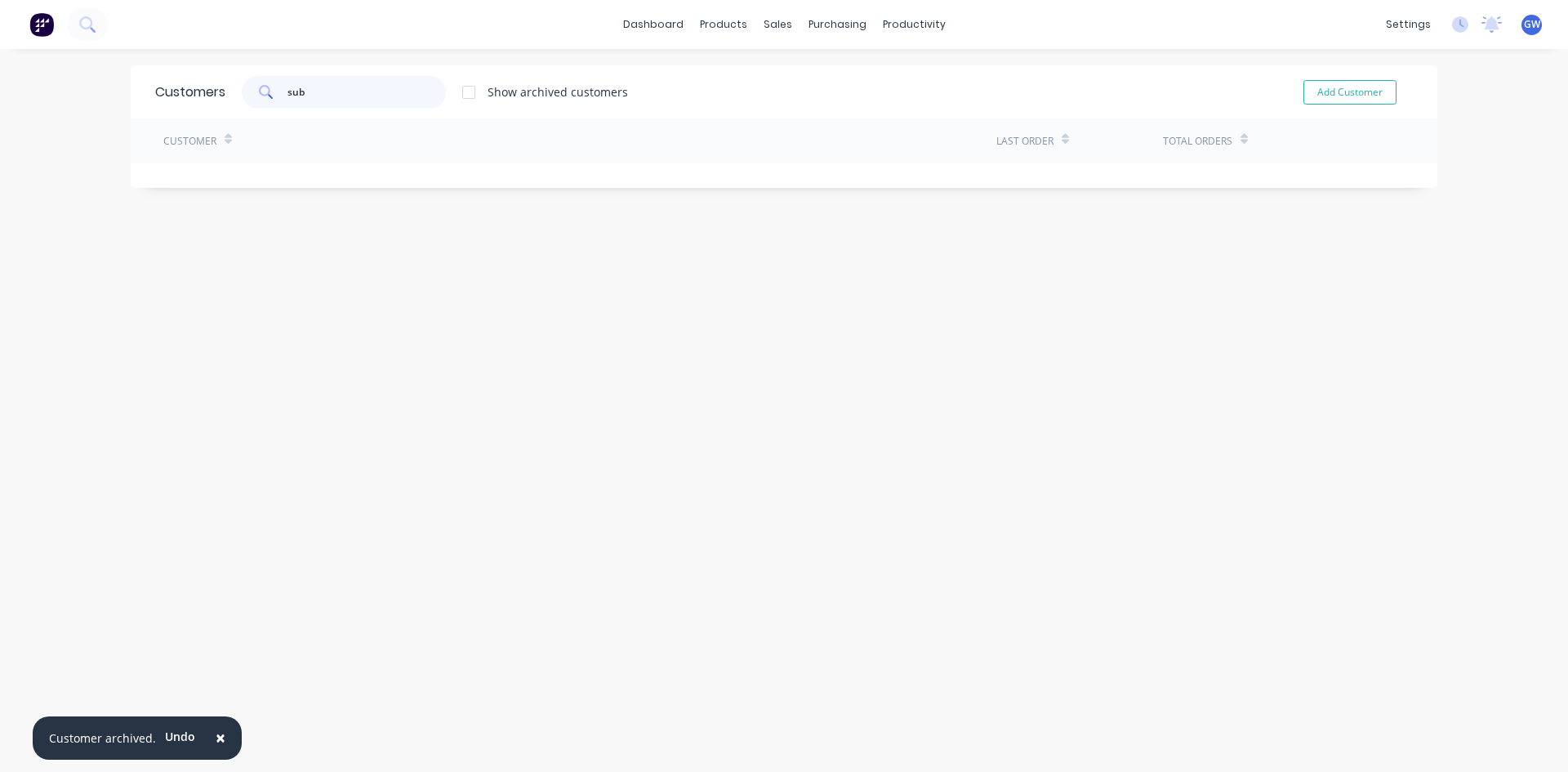
drag, startPoint x: 339, startPoint y: 85, endPoint x: 90, endPoint y: 83, distance: 249.0
click at [90, 83] on div "× Customer archived. Undo dashboard products sales purchasing productivity dash…" at bounding box center [784, 386] width 1568 height 772
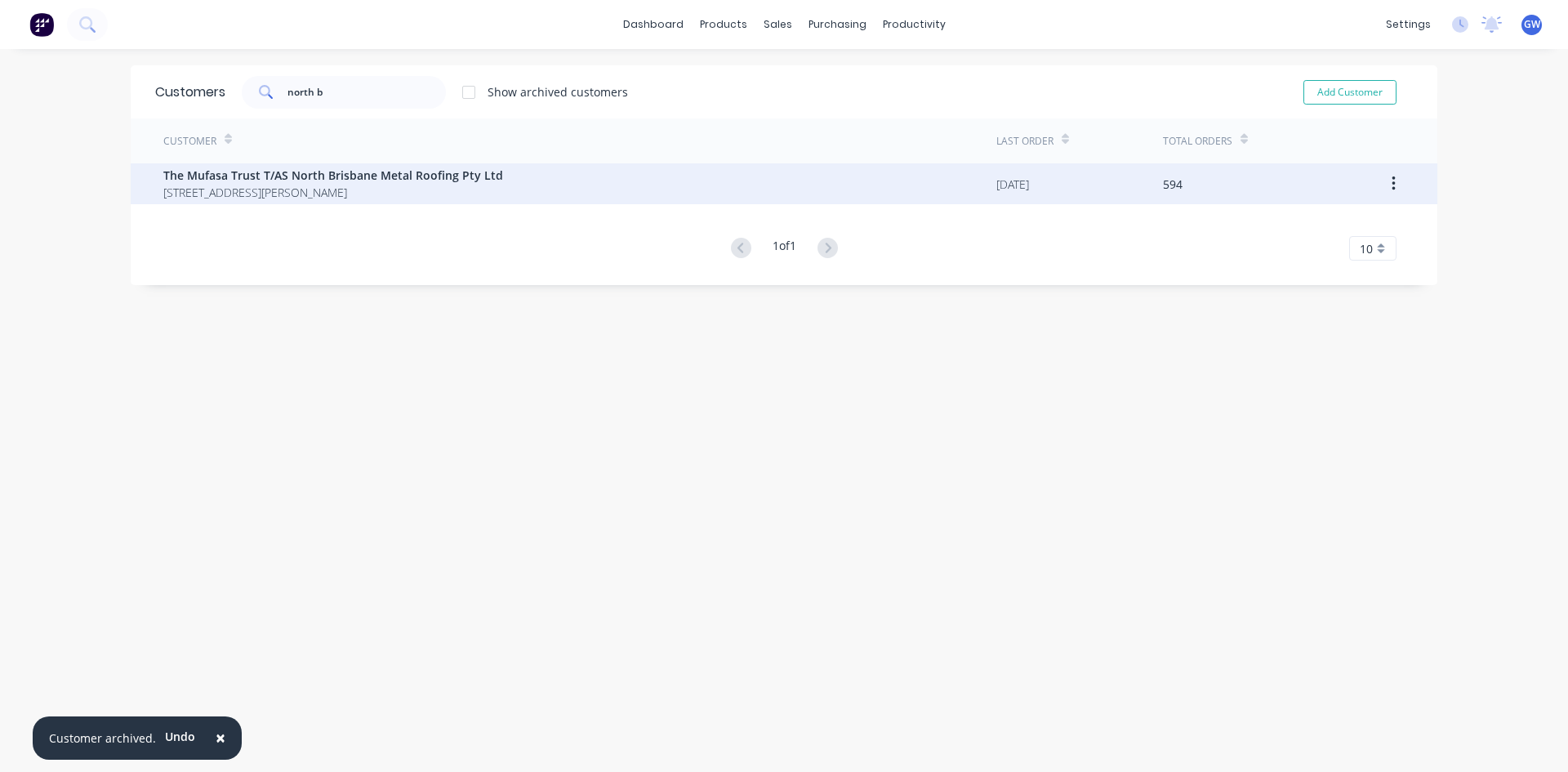
click at [1390, 184] on button "button" at bounding box center [1394, 184] width 38 height 30
click at [1382, 181] on button "button" at bounding box center [1394, 184] width 38 height 30
click at [1355, 226] on div "Archive" at bounding box center [1336, 226] width 126 height 24
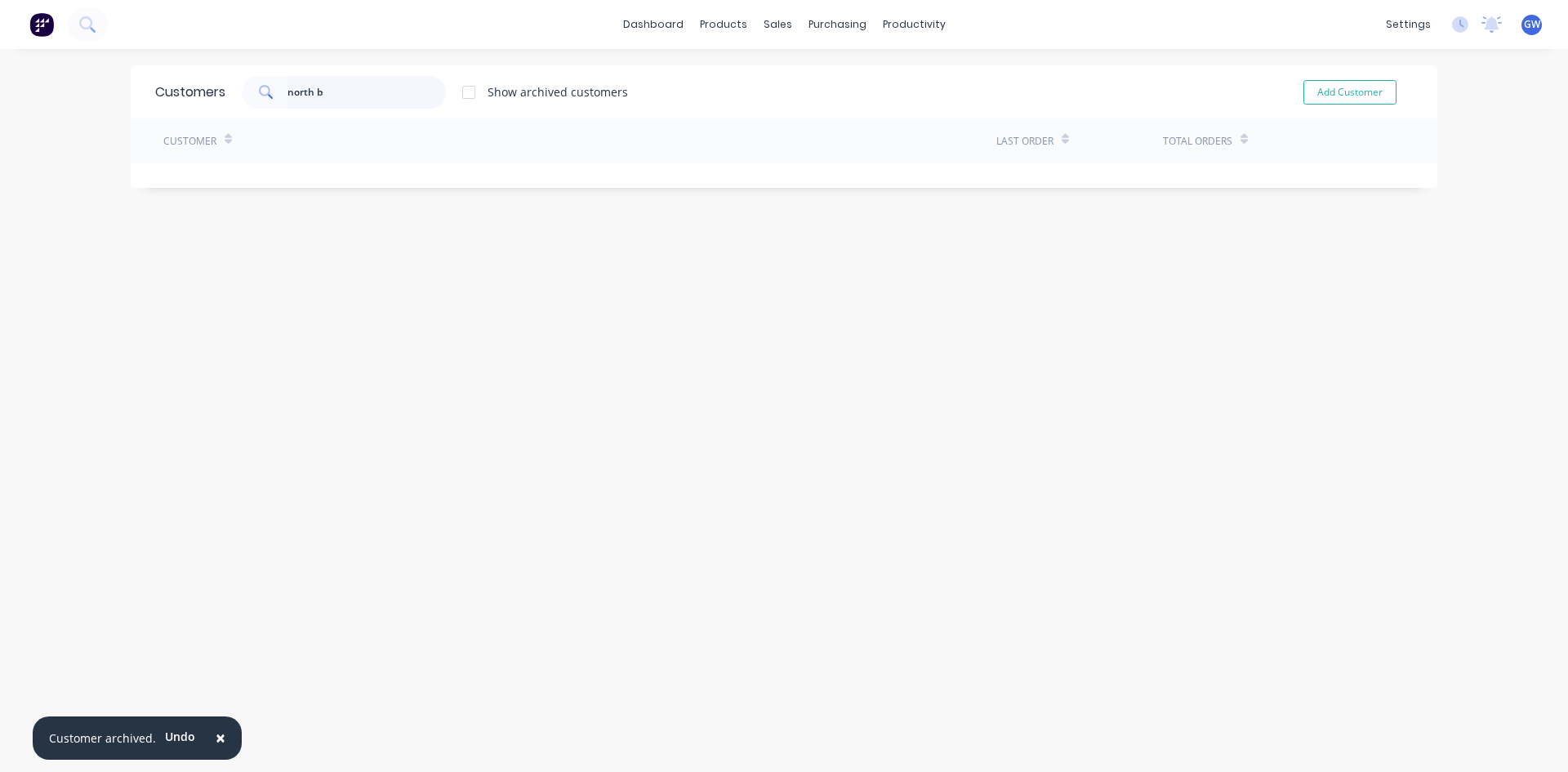
click at [56, 91] on div "× Customer archived. Undo dashboard products sales purchasing productivity dash…" at bounding box center [784, 386] width 1568 height 772
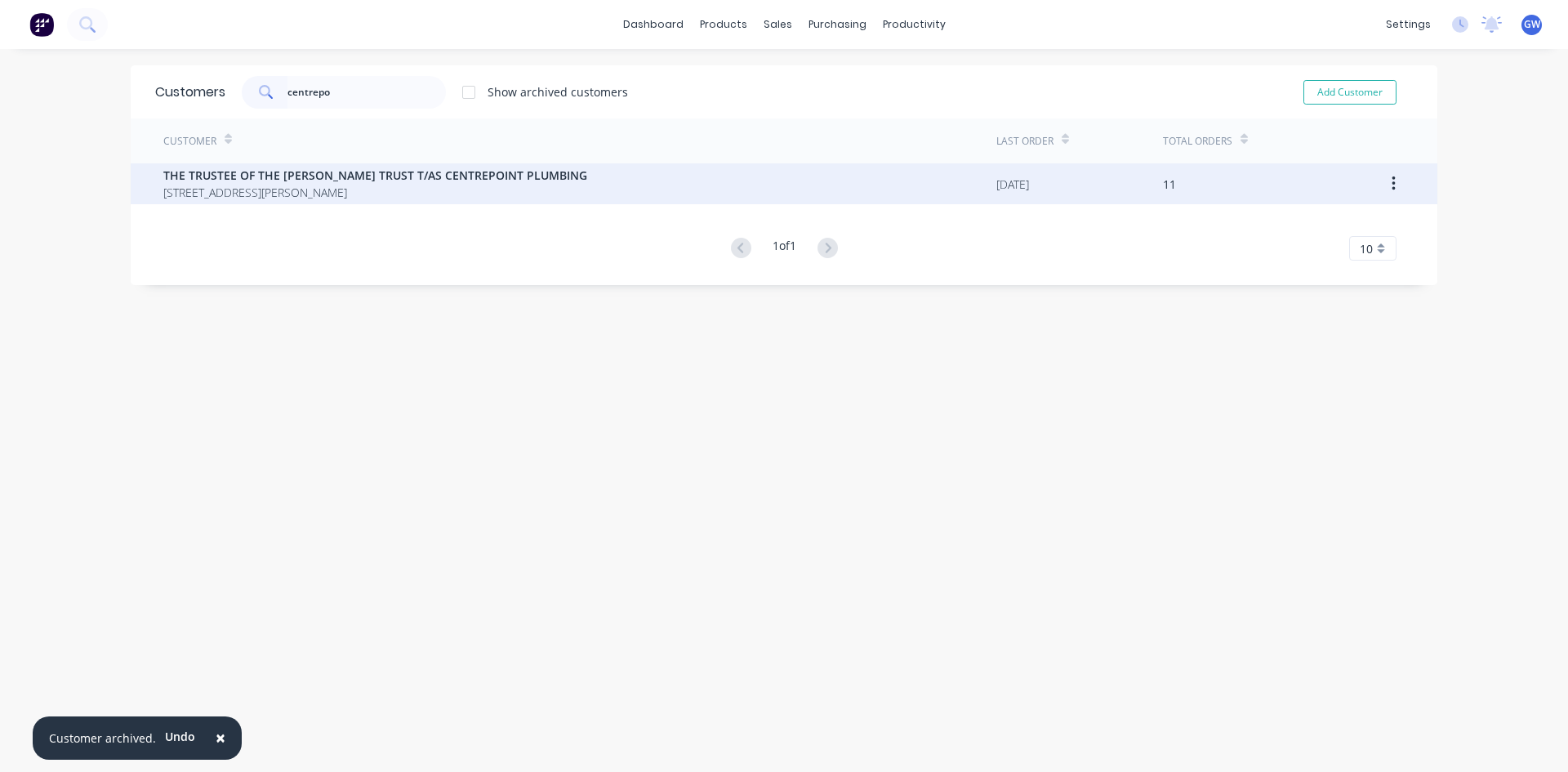
click at [1391, 182] on icon "button" at bounding box center [1393, 184] width 4 height 18
click at [1352, 225] on div "Archive" at bounding box center [1336, 226] width 126 height 24
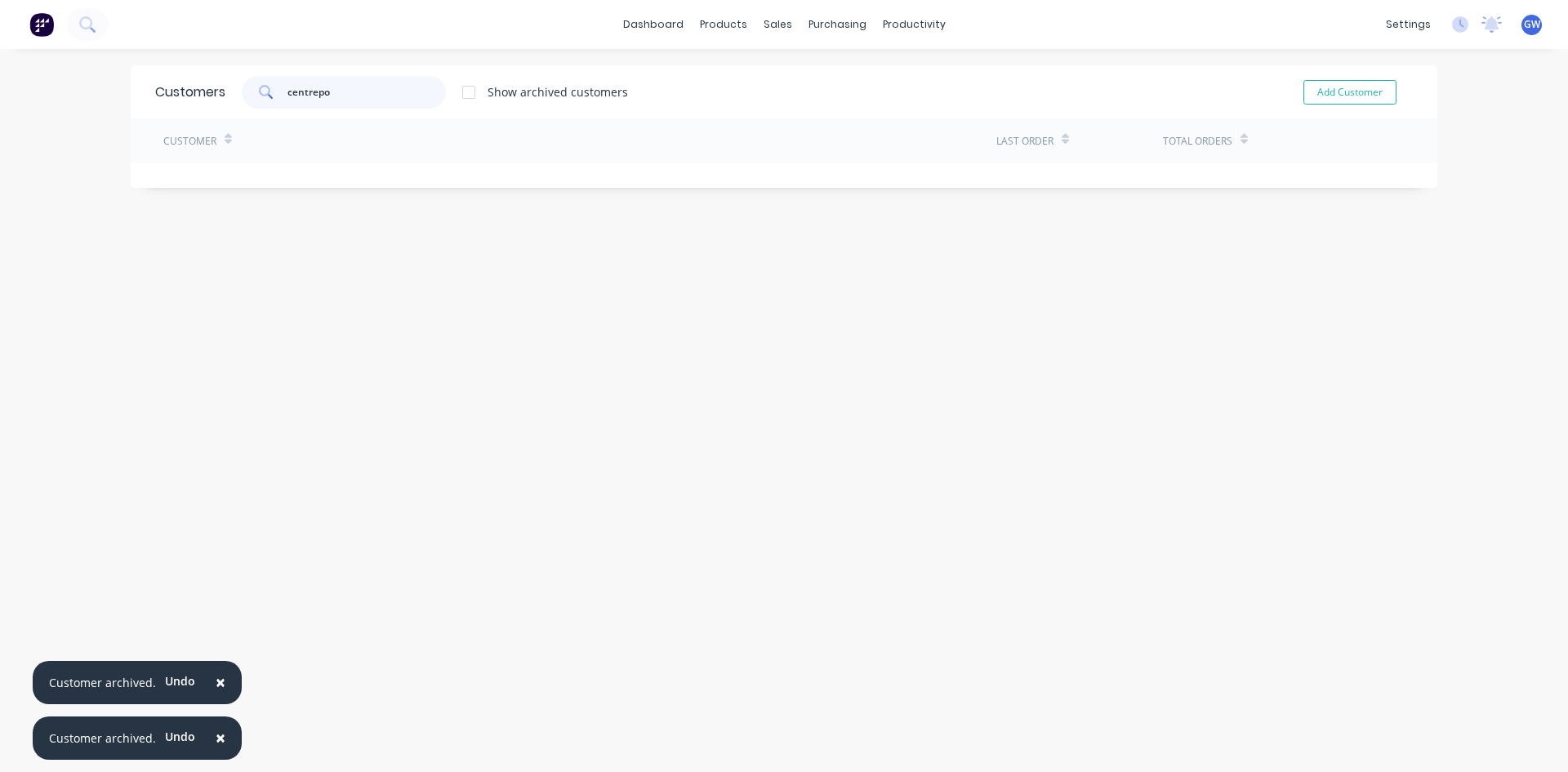
drag, startPoint x: 384, startPoint y: 93, endPoint x: 120, endPoint y: 94, distance: 264.0
click at [120, 94] on div "× Customer archived. Undo × Customer archived. Undo dashboard products sales pu…" at bounding box center [784, 386] width 1568 height 772
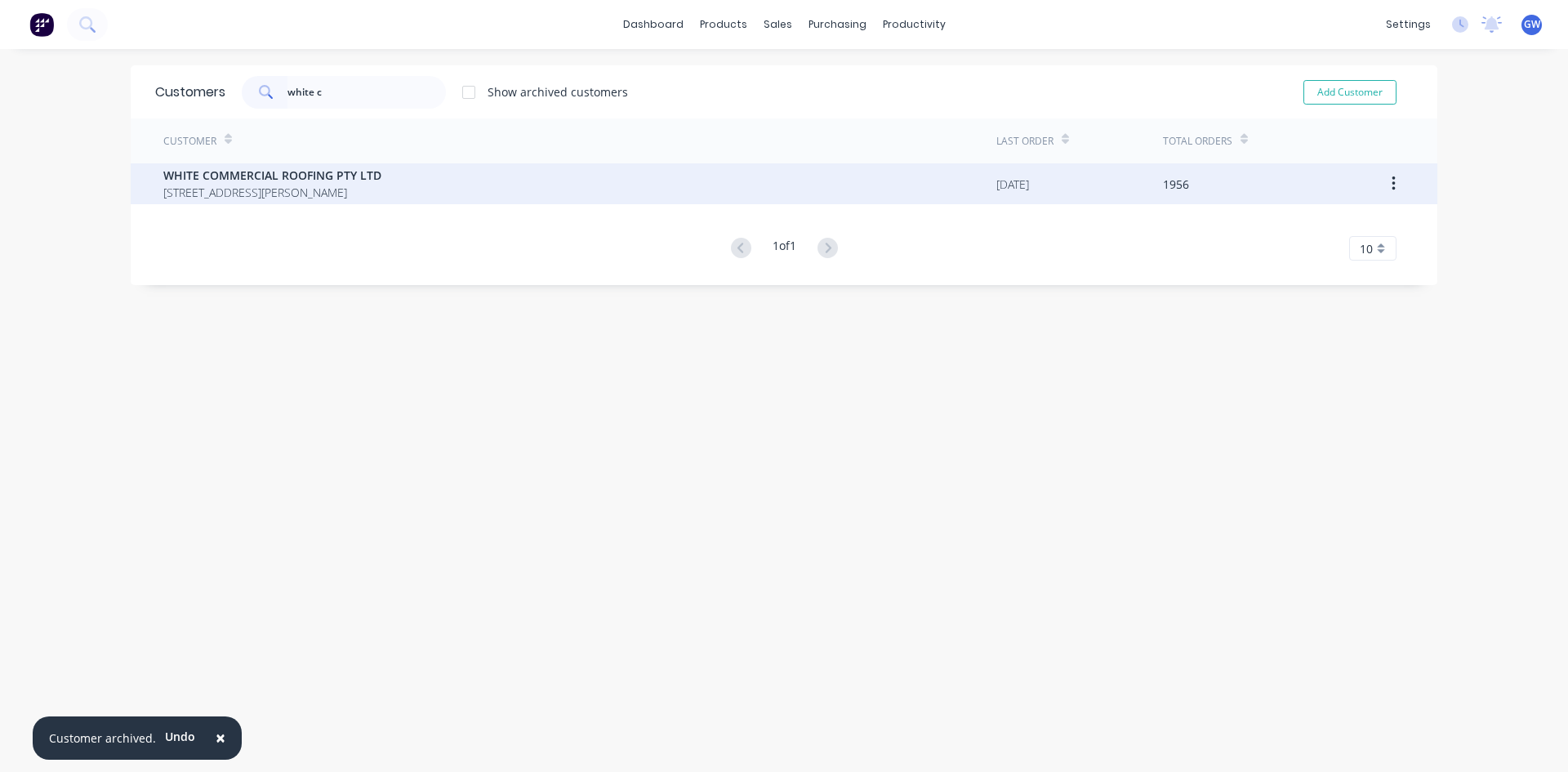
click at [1391, 185] on icon "button" at bounding box center [1393, 184] width 4 height 18
click at [1356, 216] on div "Archive" at bounding box center [1336, 226] width 126 height 24
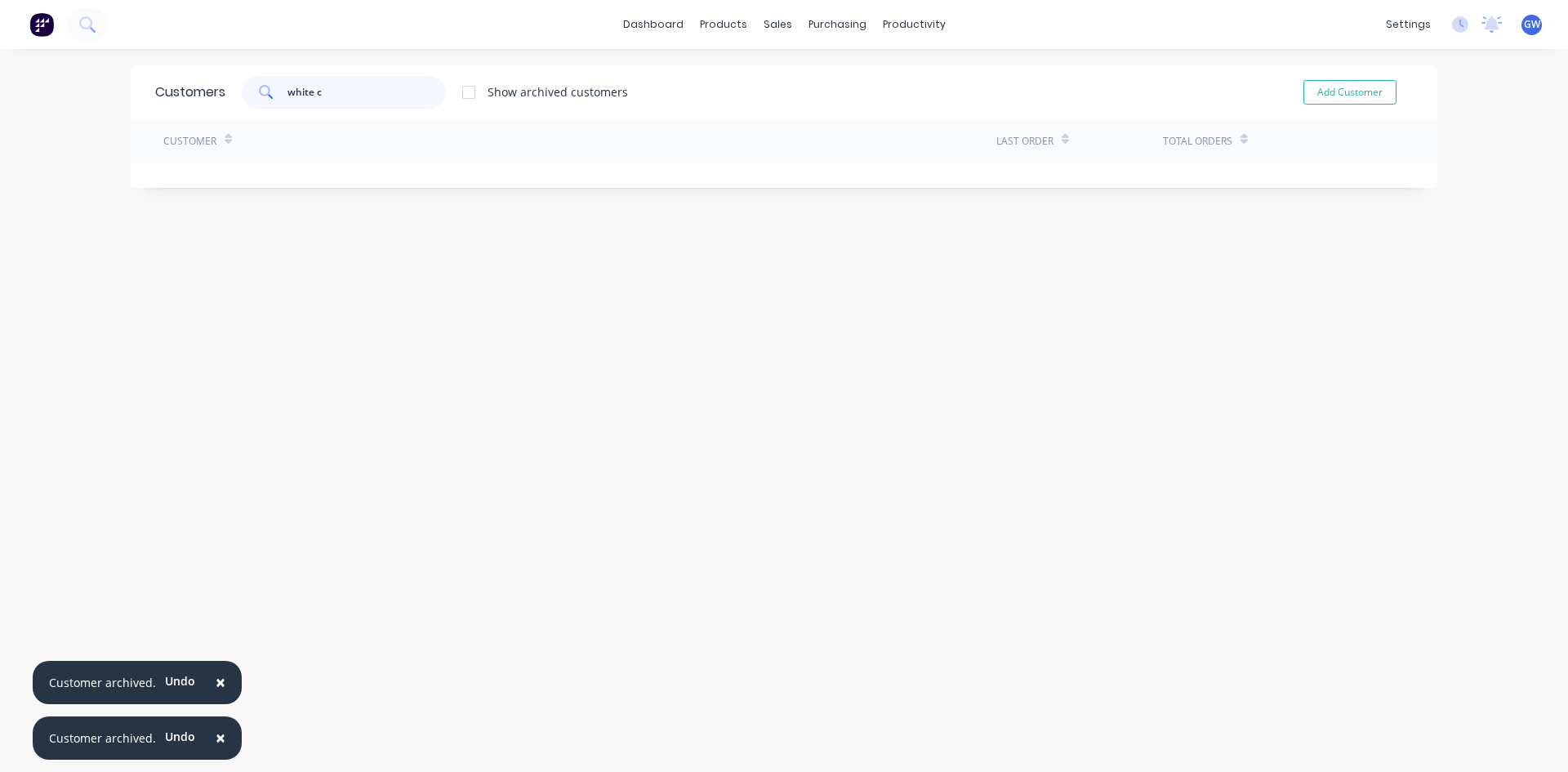
drag, startPoint x: 343, startPoint y: 89, endPoint x: 166, endPoint y: 83, distance: 177.1
click at [167, 85] on div "Customers white c Show archived customers Add Customer" at bounding box center [784, 92] width 1307 height 53
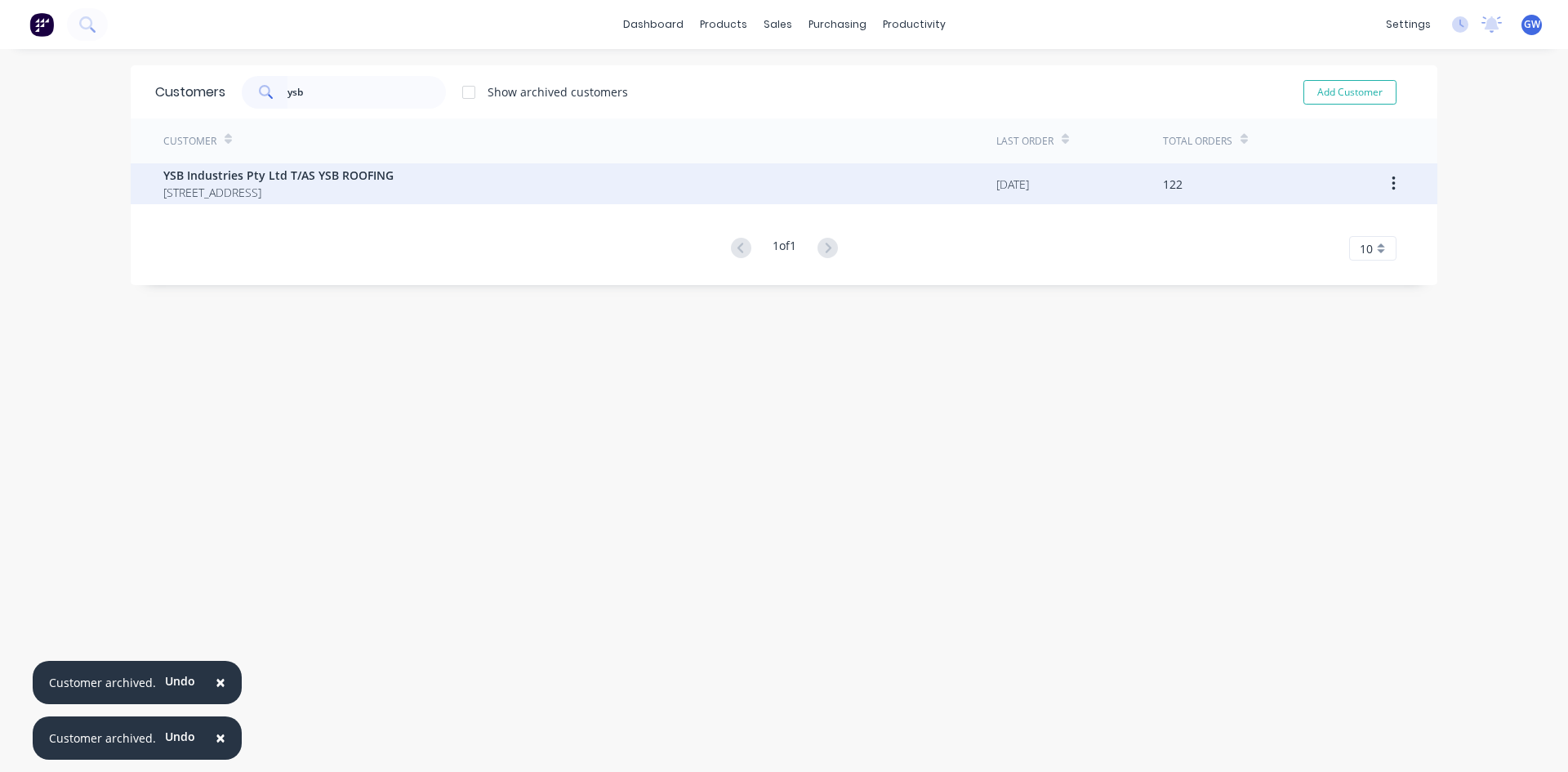
click at [1382, 187] on button "button" at bounding box center [1394, 184] width 38 height 30
click at [1356, 226] on div "Archive" at bounding box center [1336, 226] width 126 height 24
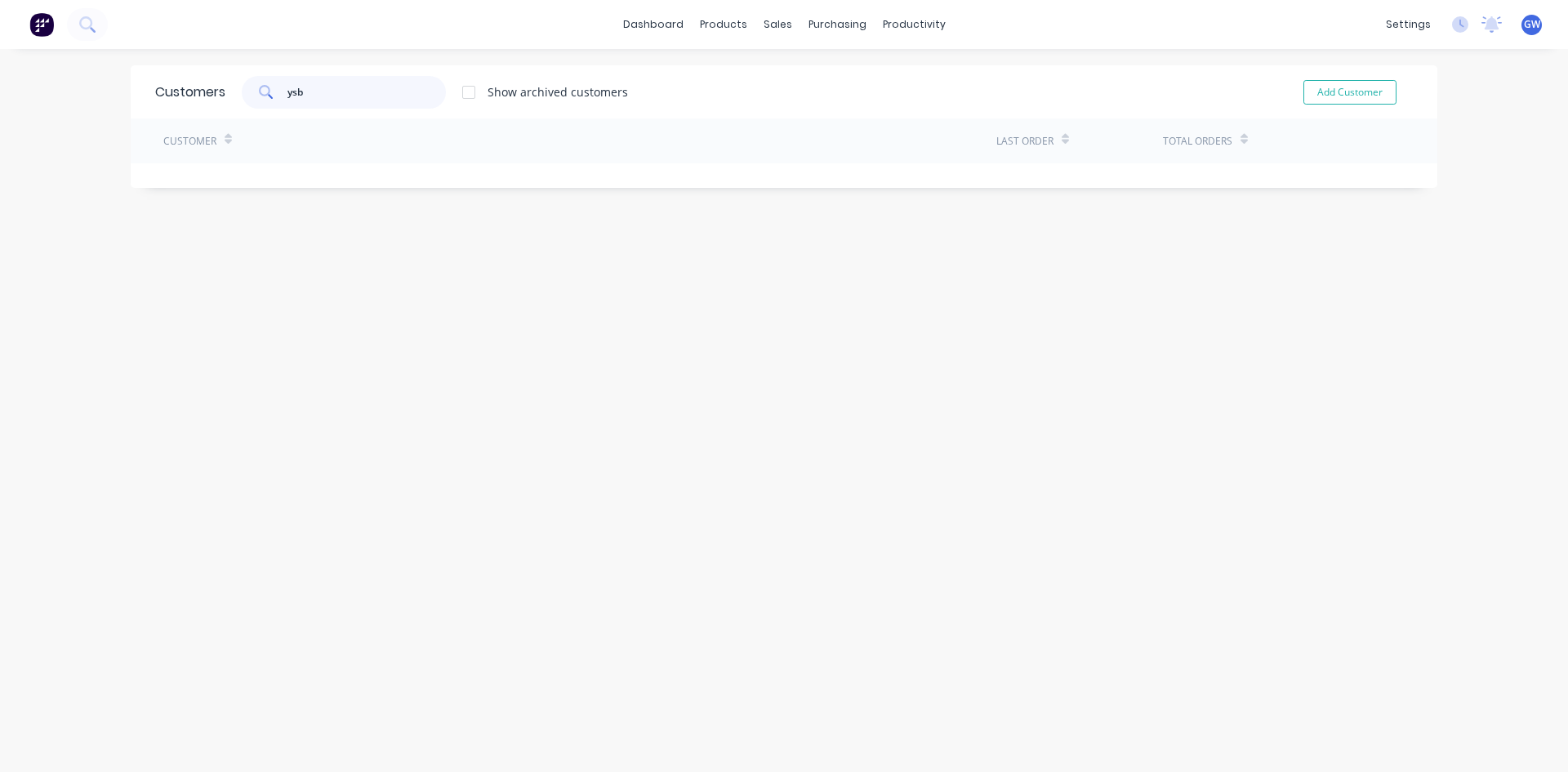
drag, startPoint x: 218, startPoint y: 106, endPoint x: 195, endPoint y: 108, distance: 23.1
click at [195, 108] on div "Customers ysb Show archived customers Add Customer" at bounding box center [784, 92] width 1307 height 53
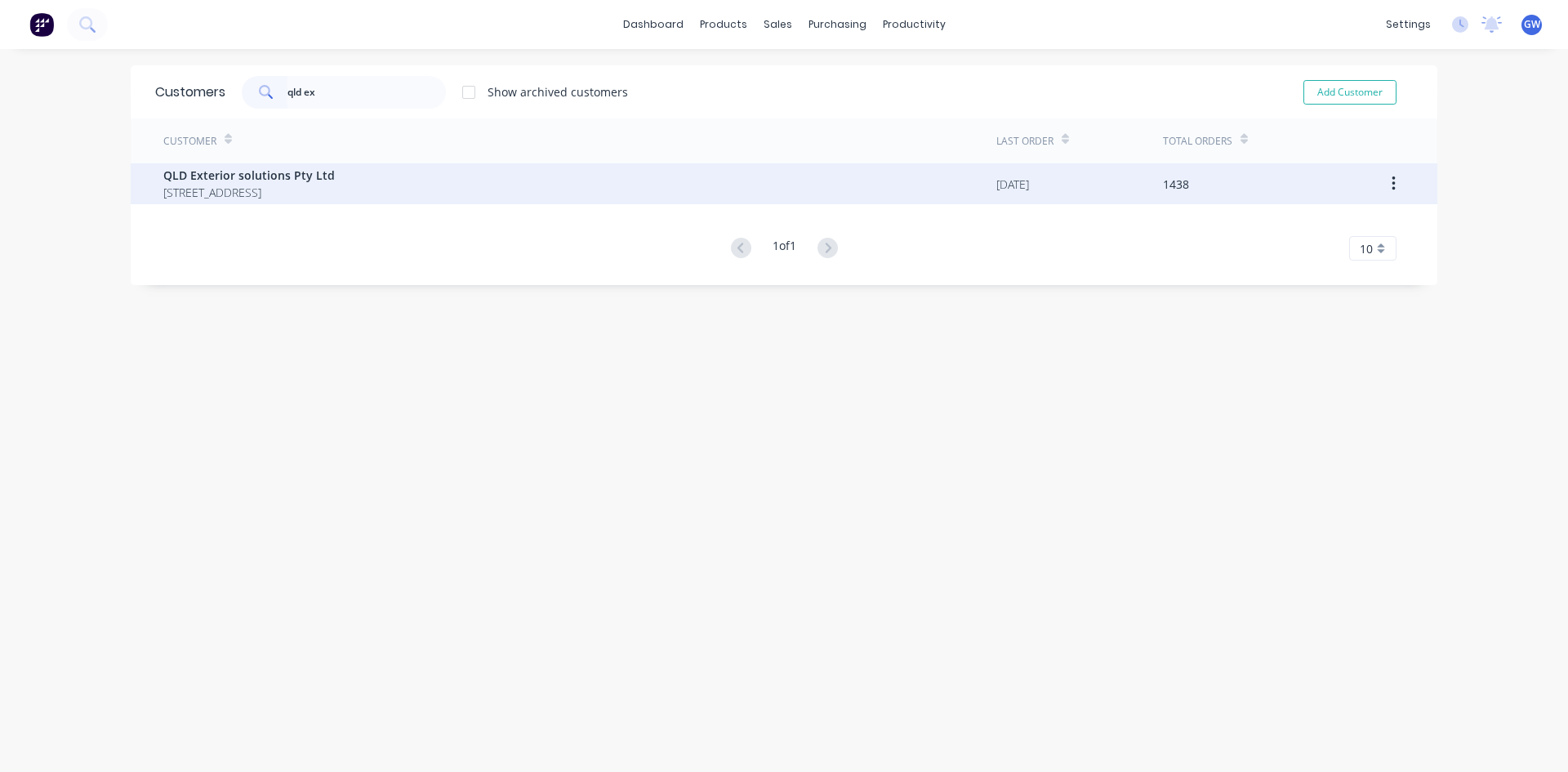
click at [1391, 181] on button "button" at bounding box center [1394, 184] width 38 height 30
click at [1348, 223] on div "Archive" at bounding box center [1336, 226] width 126 height 24
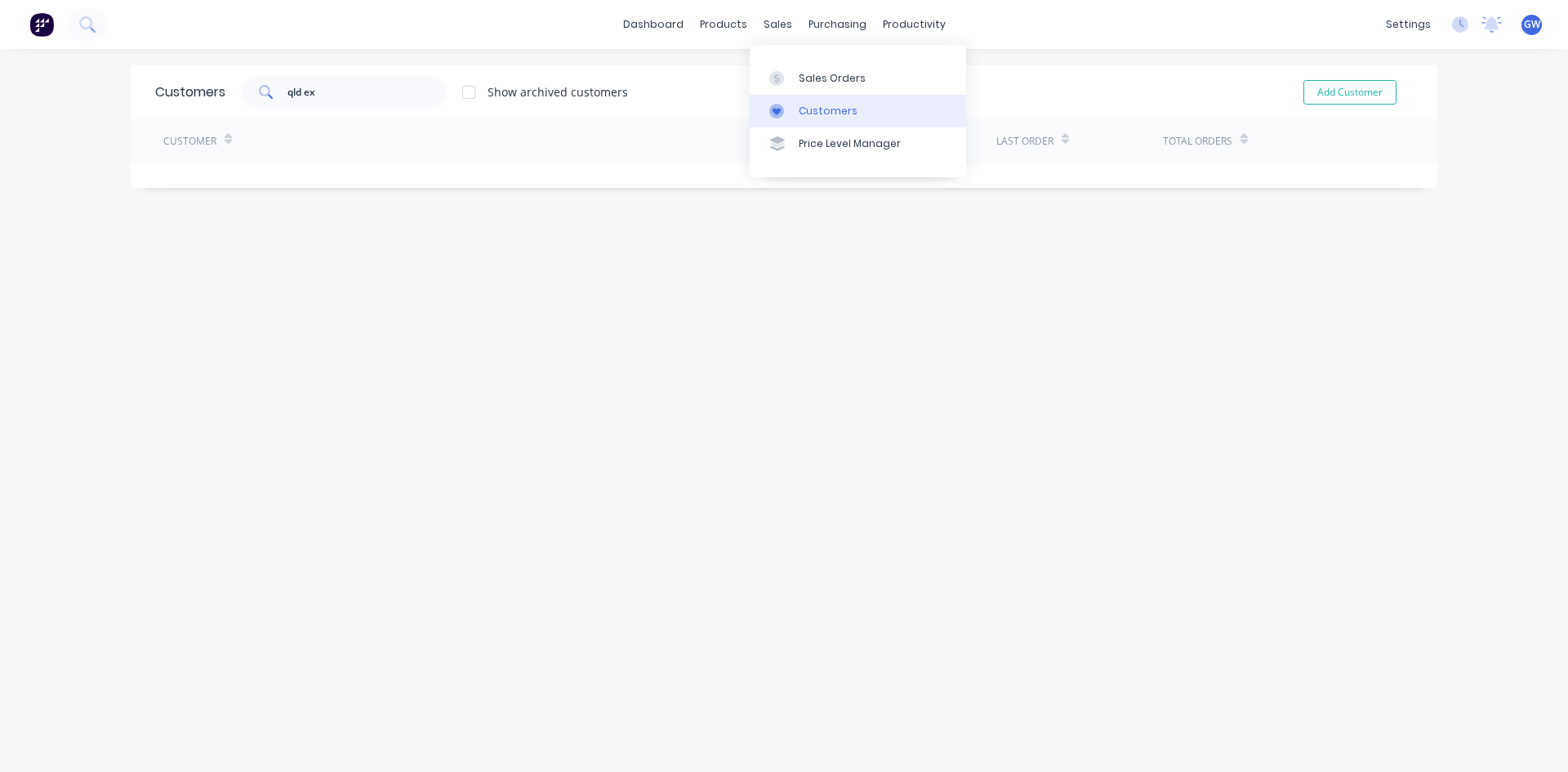
click at [787, 113] on div at bounding box center [781, 111] width 24 height 15
drag, startPoint x: 180, startPoint y: 97, endPoint x: 16, endPoint y: 71, distance: 166.0
click at [16, 71] on div "dashboard products sales purchasing productivity dashboard products Product Cat…" at bounding box center [784, 386] width 1568 height 772
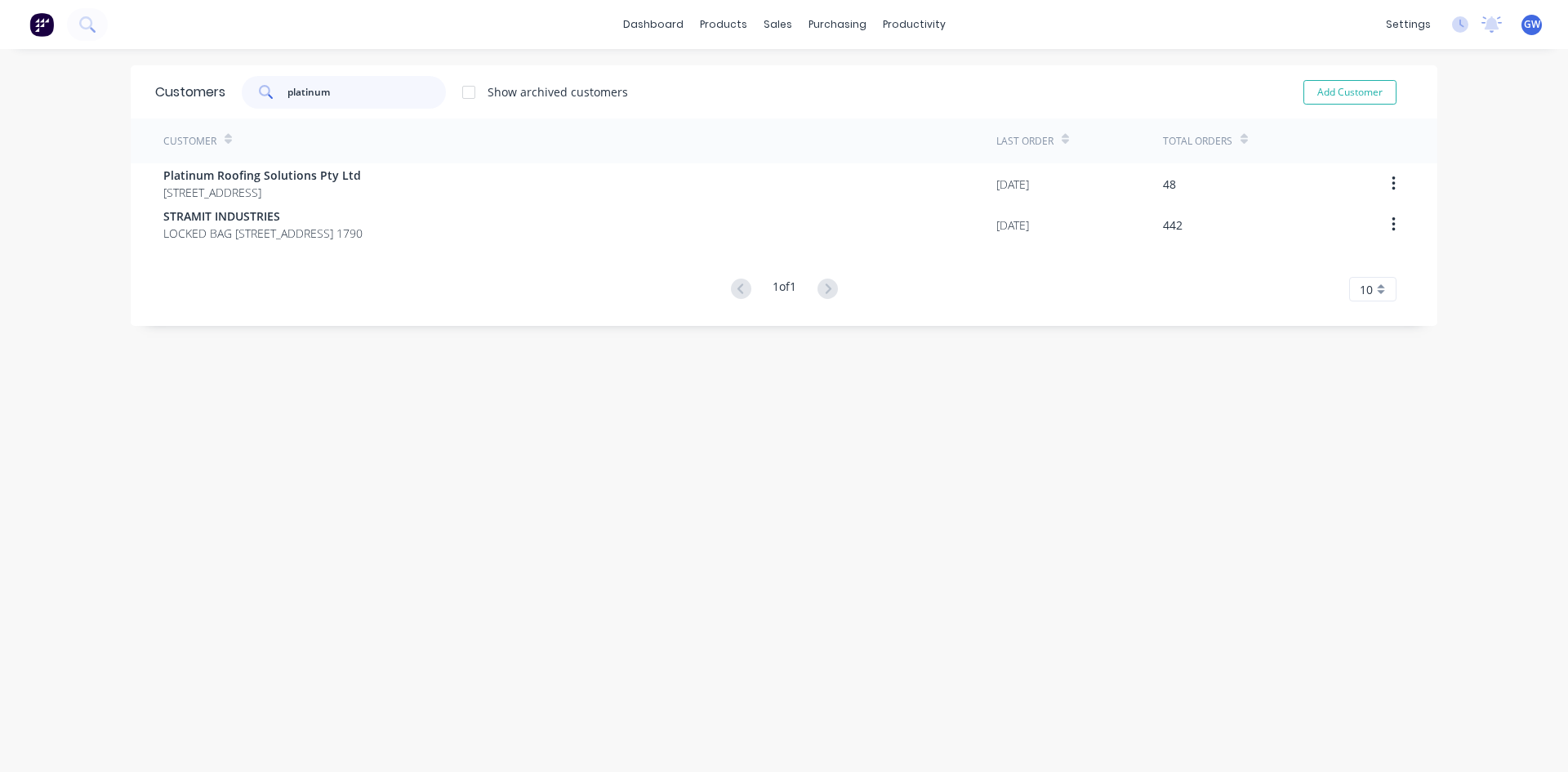
type input "platinum"
click at [464, 94] on div at bounding box center [468, 92] width 32 height 32
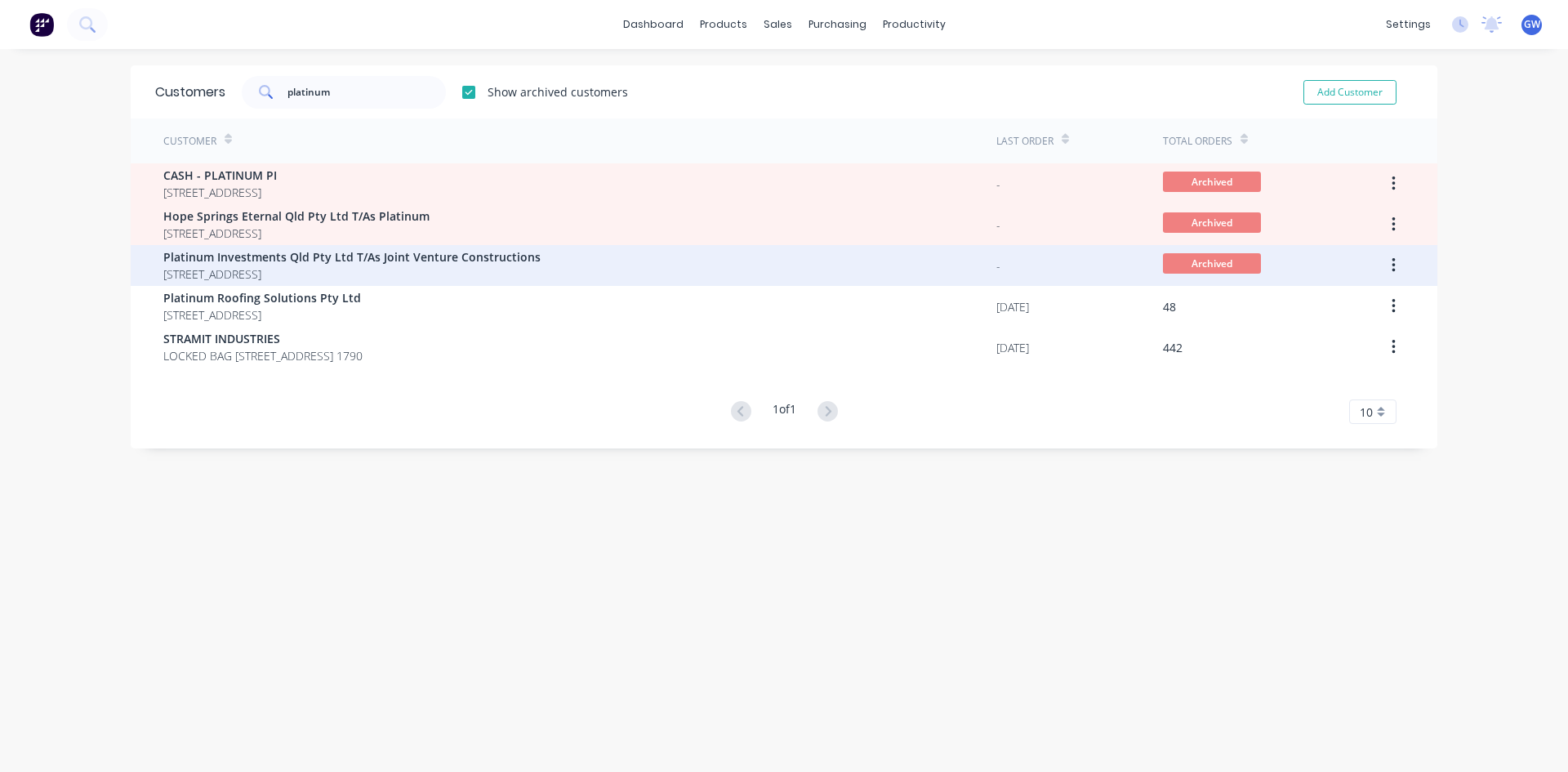
click at [410, 268] on span "[STREET_ADDRESS]" at bounding box center [352, 275] width 378 height 17
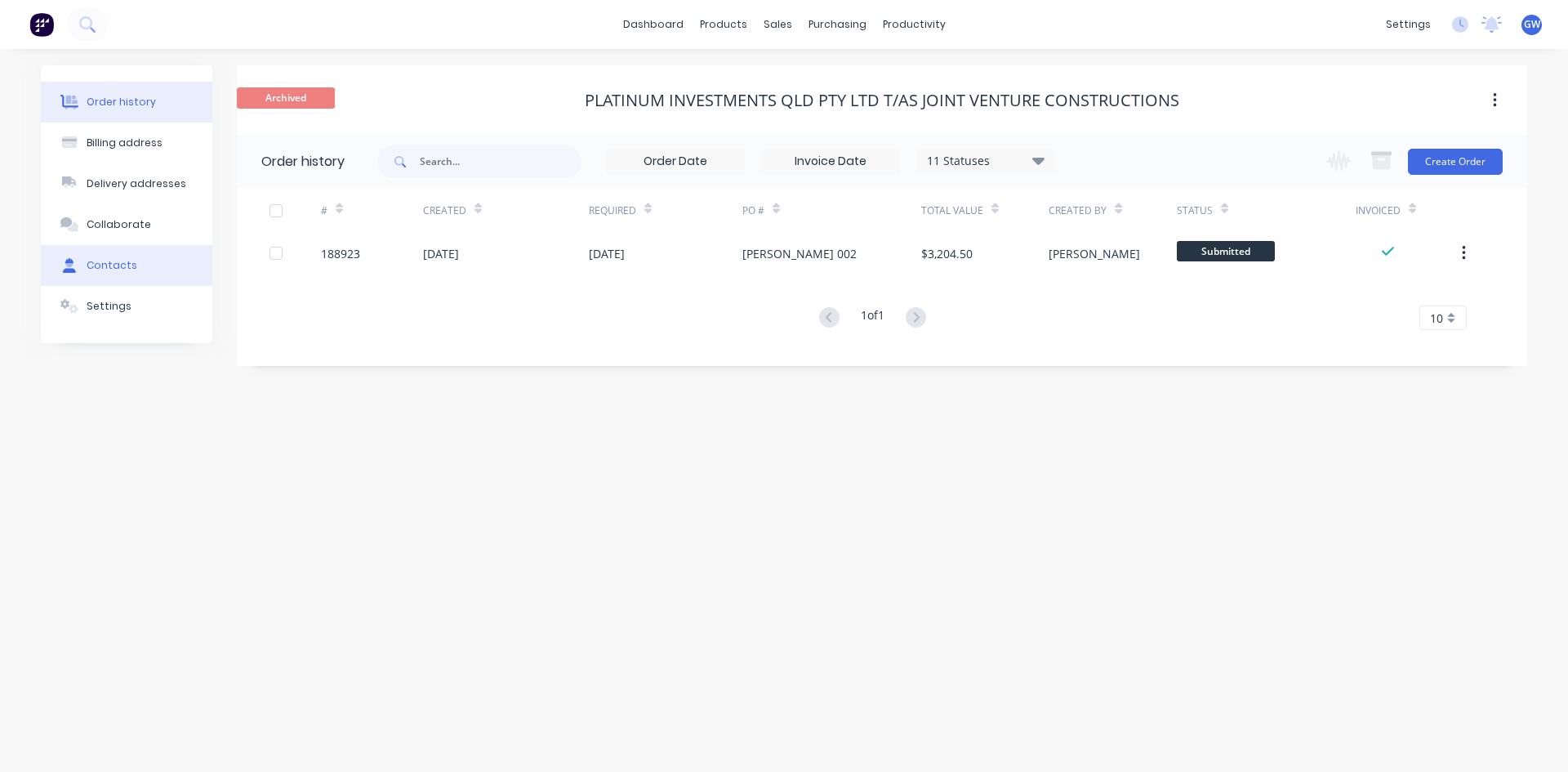
click at [122, 276] on button "Contacts" at bounding box center [127, 265] width 171 height 41
select select "AU"
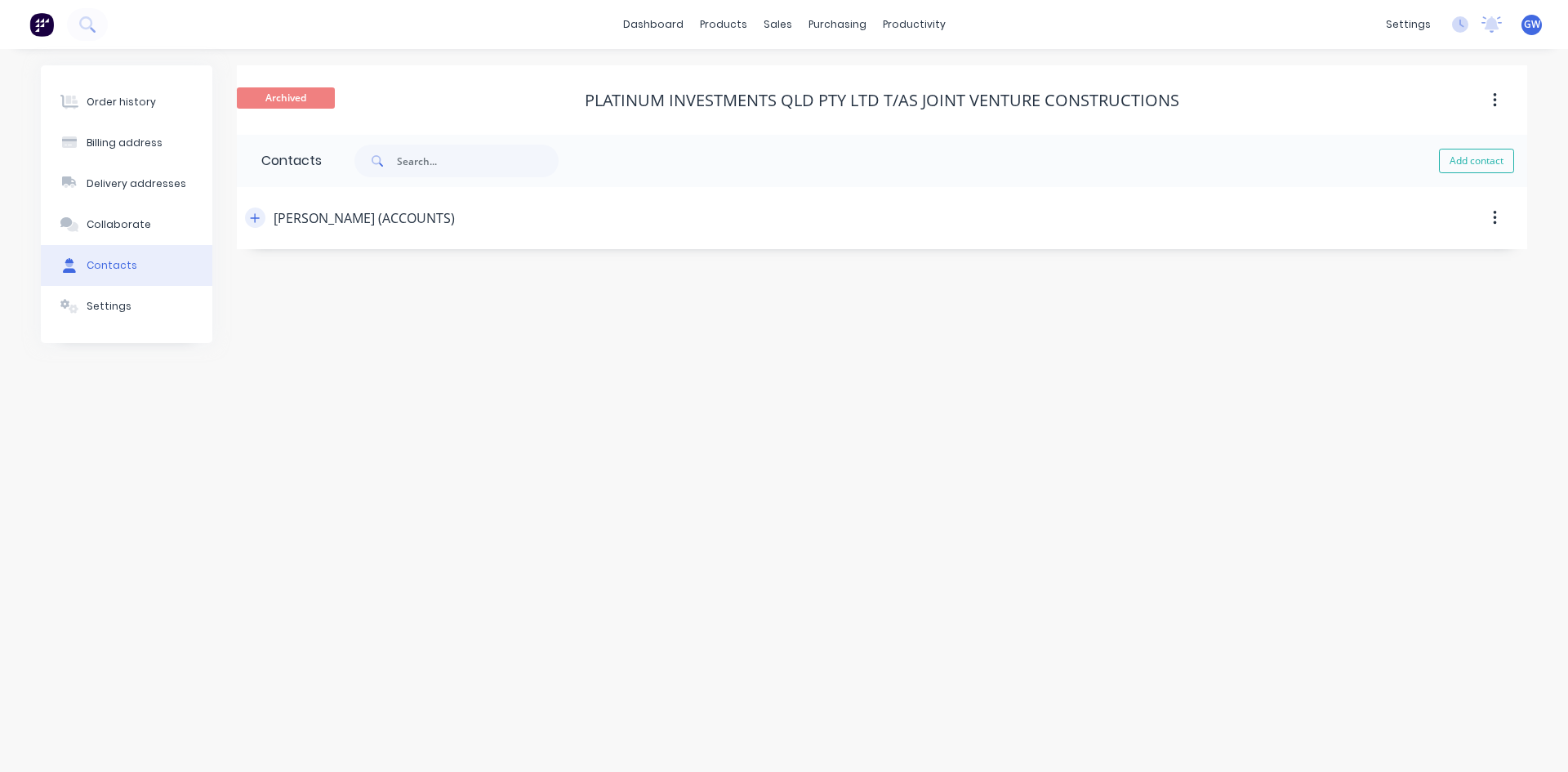
click at [260, 212] on icon "button" at bounding box center [254, 218] width 10 height 11
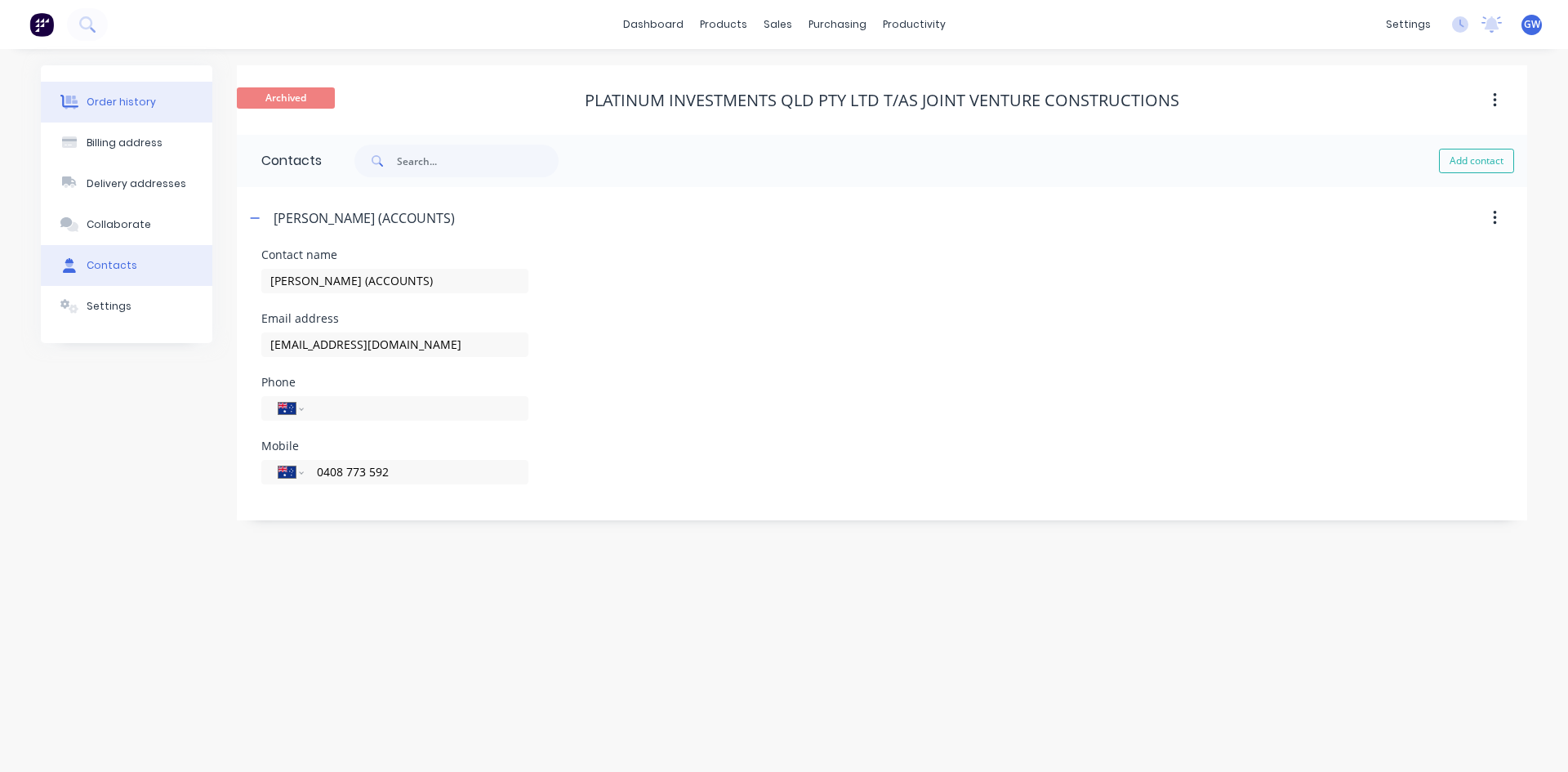
click at [138, 111] on button "Order history" at bounding box center [127, 101] width 171 height 41
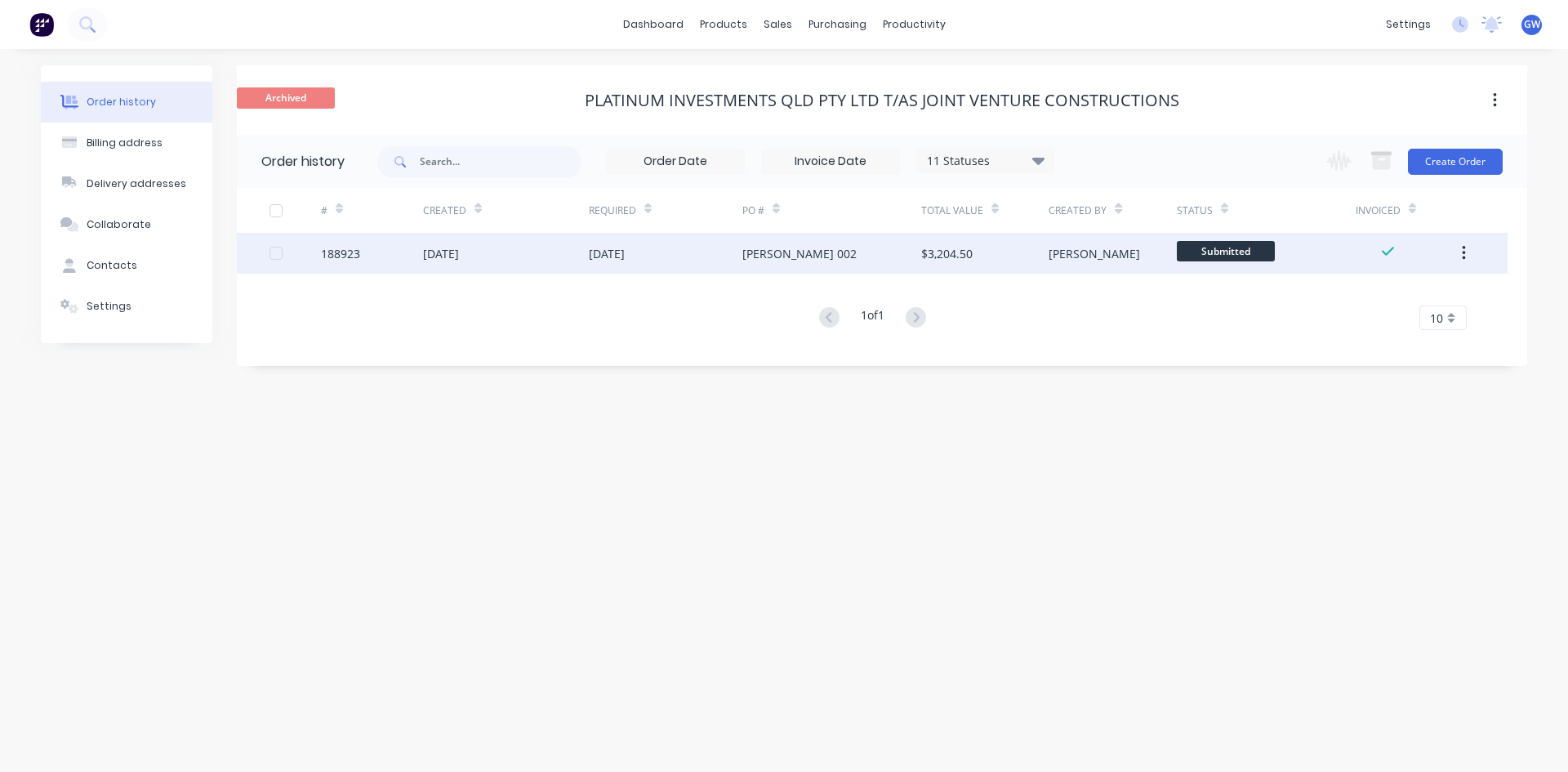
click at [670, 244] on div "[DATE]" at bounding box center [666, 253] width 154 height 41
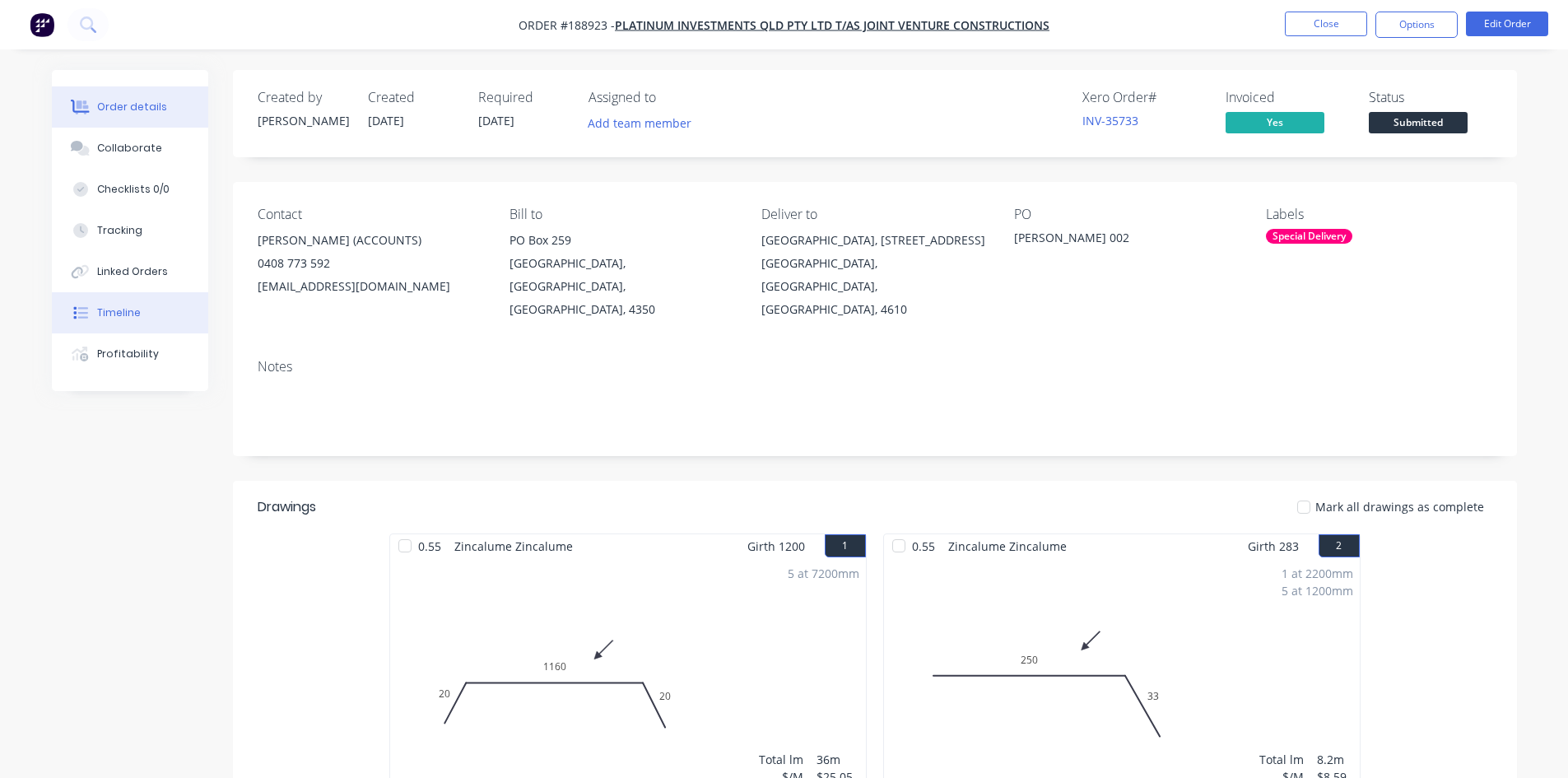
click at [141, 316] on button "Timeline" at bounding box center [130, 313] width 157 height 41
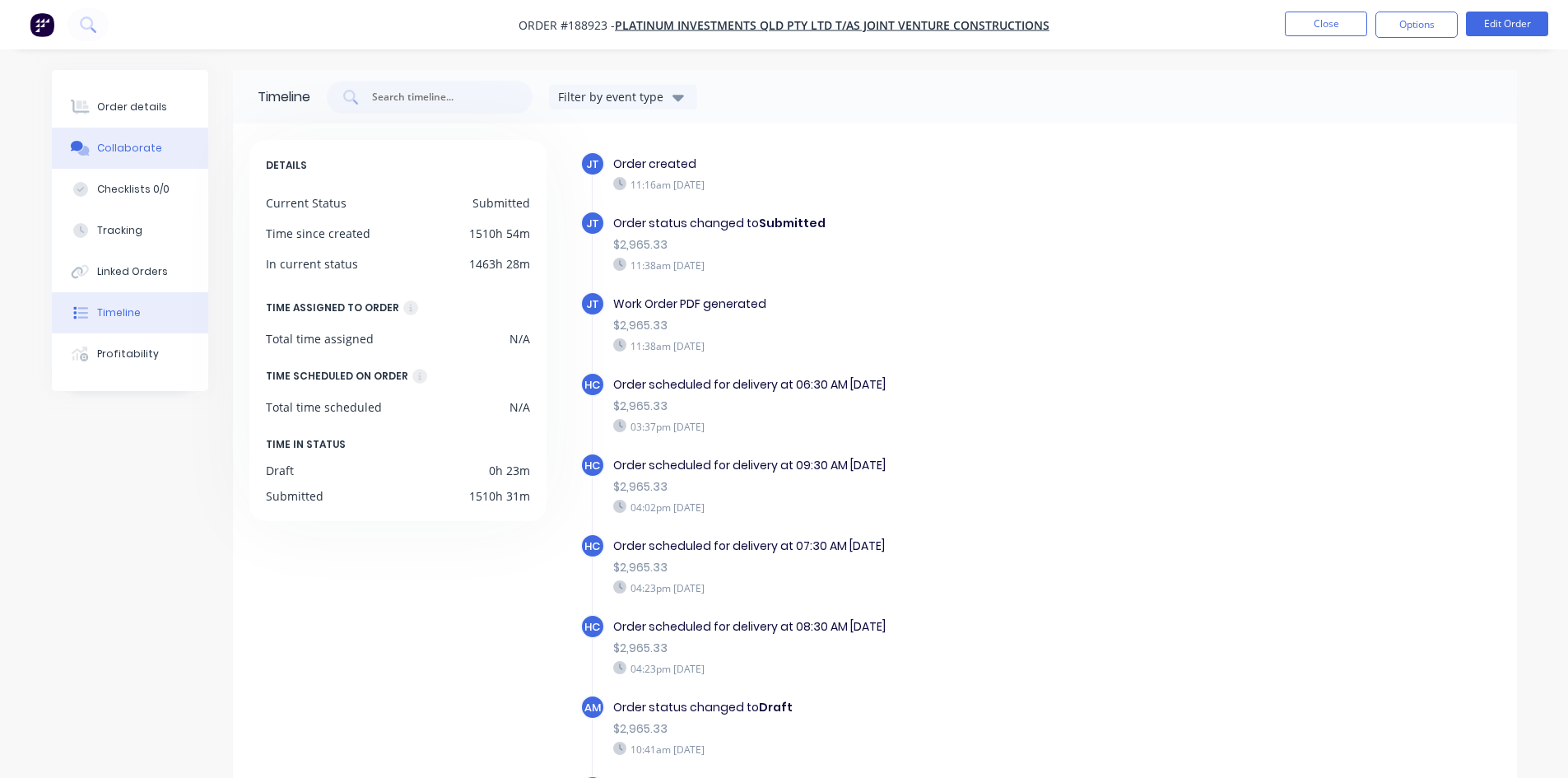
drag, startPoint x: 122, startPoint y: 111, endPoint x: 82, endPoint y: 153, distance: 58.0
click at [123, 110] on div "Order details" at bounding box center [131, 107] width 70 height 15
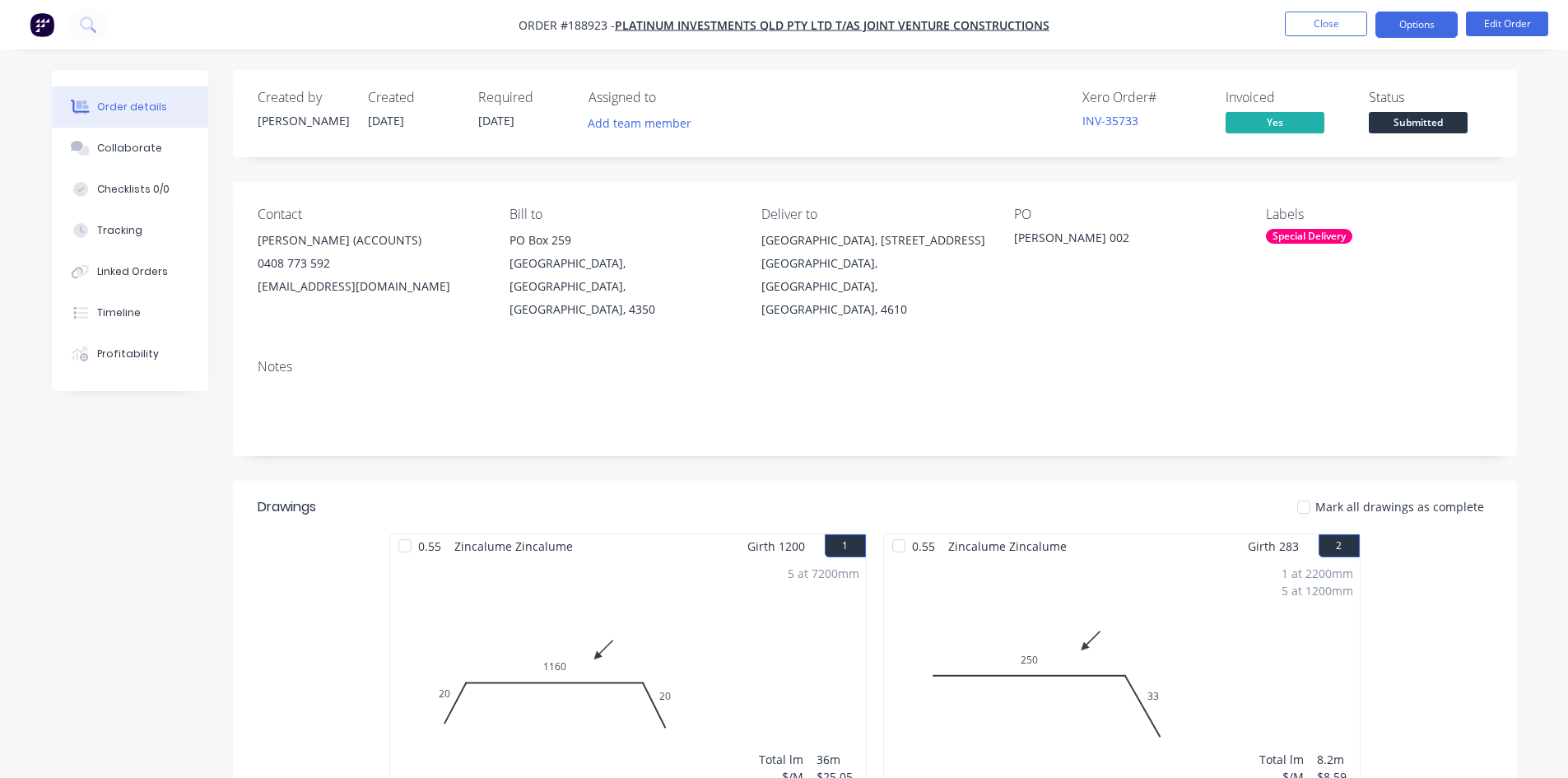
click at [1421, 28] on button "Options" at bounding box center [1416, 25] width 82 height 26
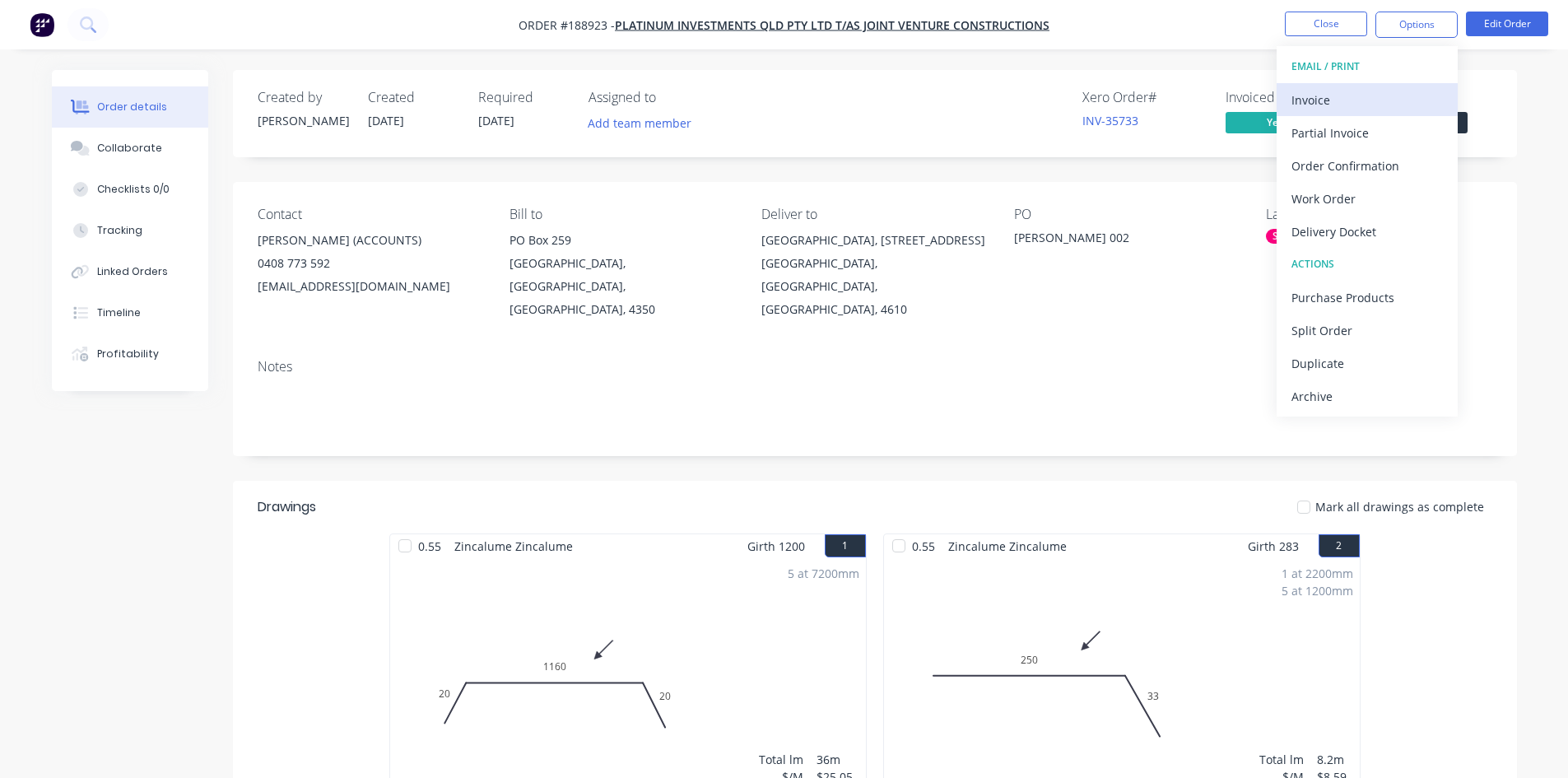
click at [1352, 96] on div "Invoice" at bounding box center [1367, 100] width 152 height 24
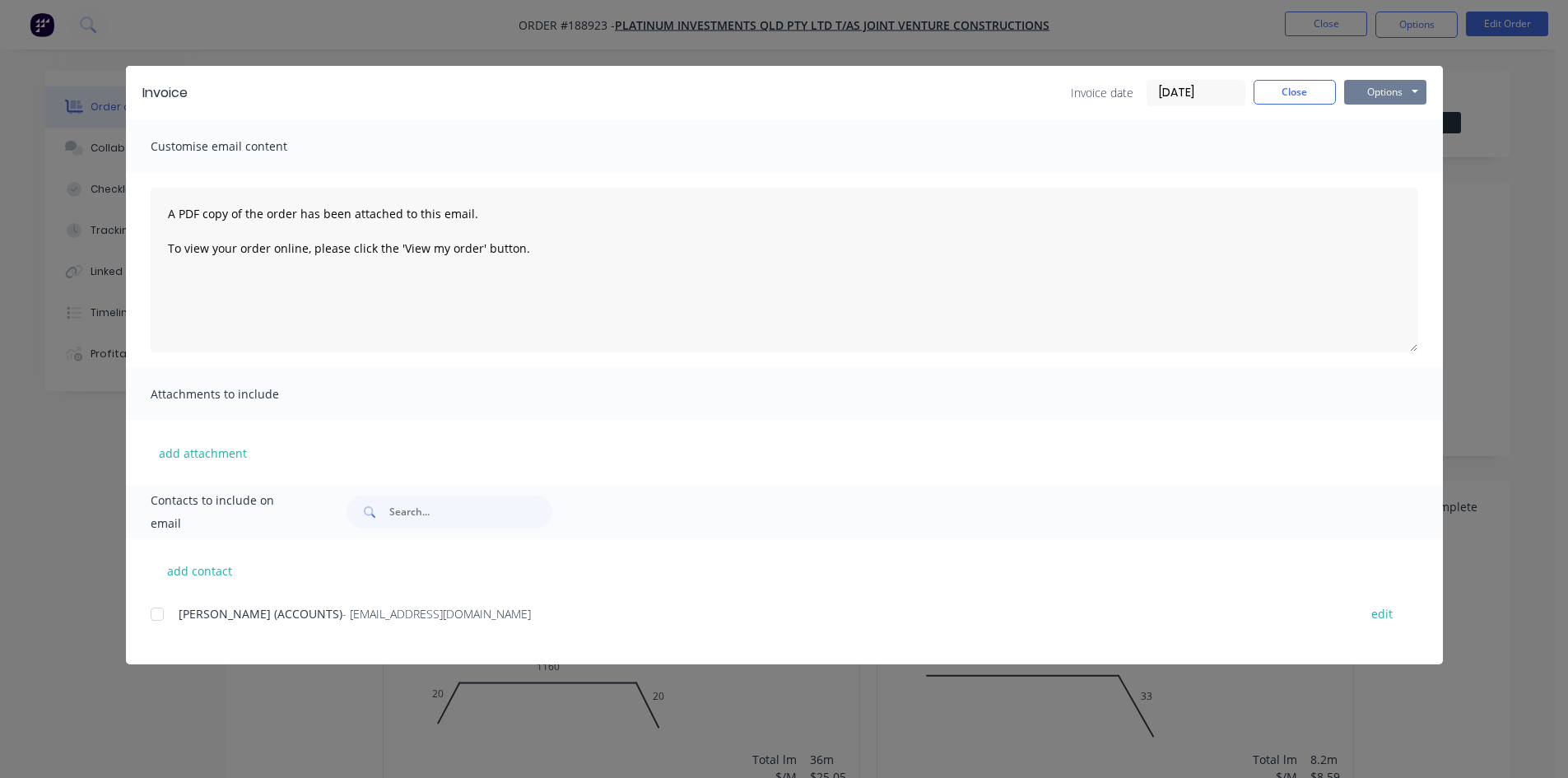
click at [1372, 84] on button "Options" at bounding box center [1385, 93] width 82 height 25
click at [1380, 118] on button "Preview" at bounding box center [1397, 121] width 106 height 27
click at [1284, 99] on button "Close" at bounding box center [1294, 93] width 82 height 25
